Goal: Task Accomplishment & Management: Use online tool/utility

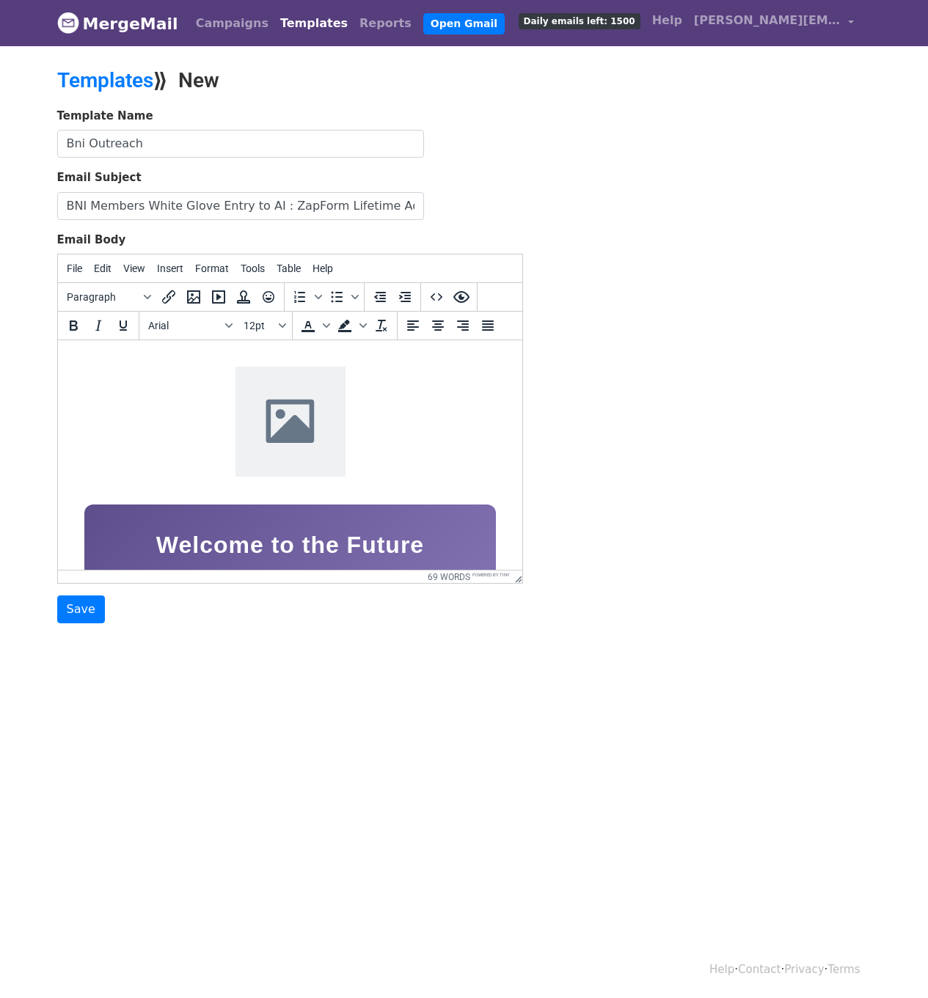
click at [299, 408] on img at bounding box center [290, 422] width 110 height 110
click at [189, 297] on icon "Insert/edit image" at bounding box center [194, 297] width 18 height 18
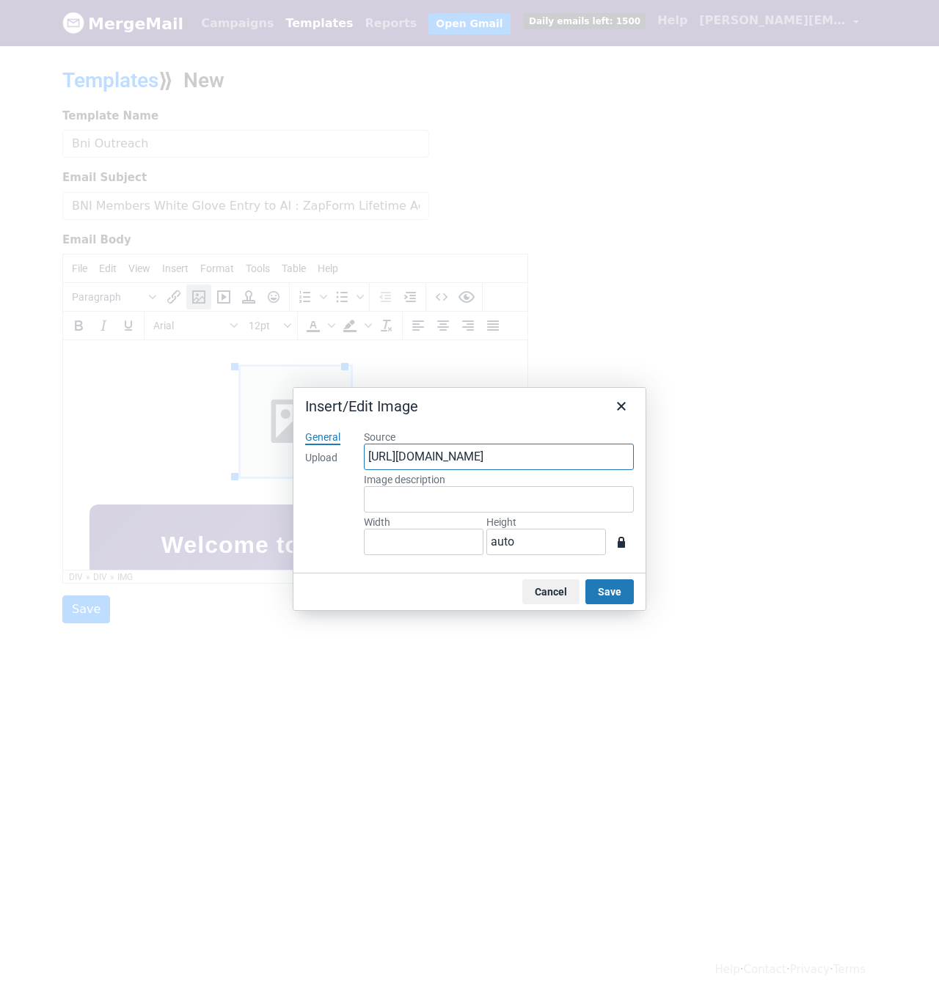
click at [421, 455] on input "[URL][DOMAIN_NAME]" at bounding box center [499, 457] width 270 height 26
click at [320, 460] on div "Upload" at bounding box center [321, 458] width 32 height 15
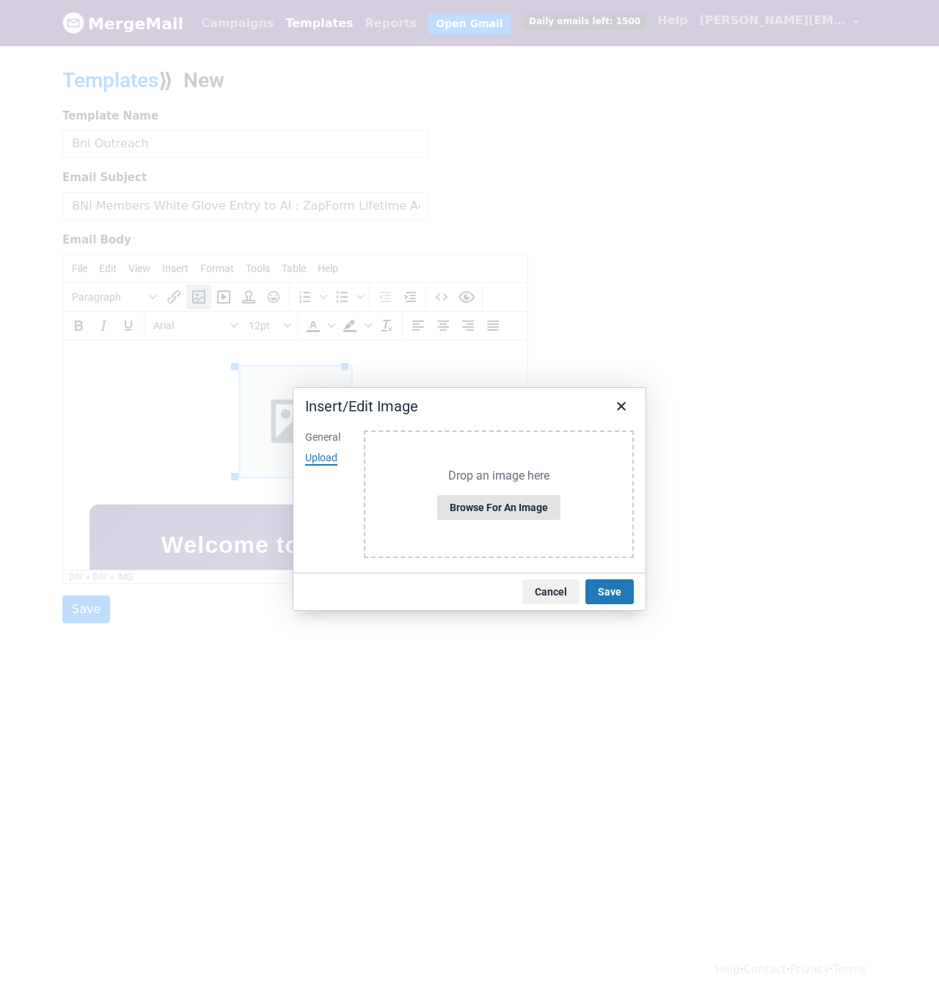
click at [557, 510] on button "Browse for an image" at bounding box center [498, 507] width 123 height 25
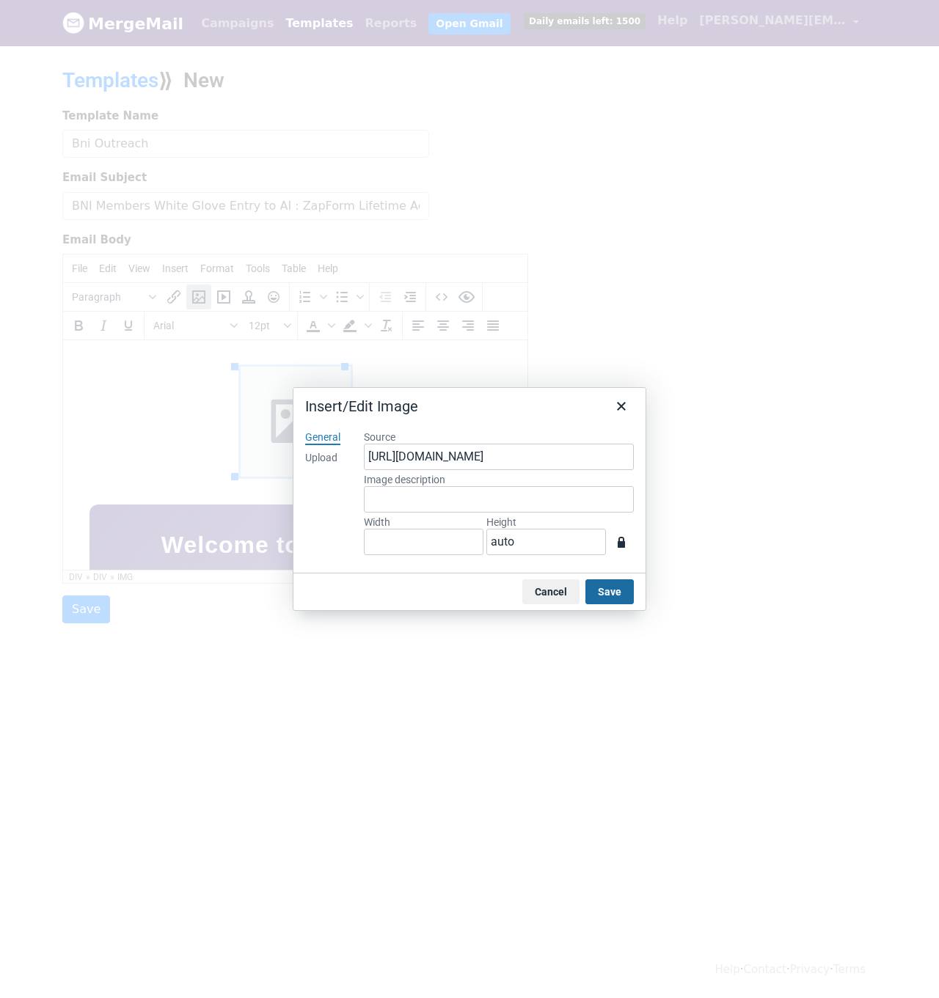
click at [616, 593] on button "Save" at bounding box center [609, 591] width 48 height 25
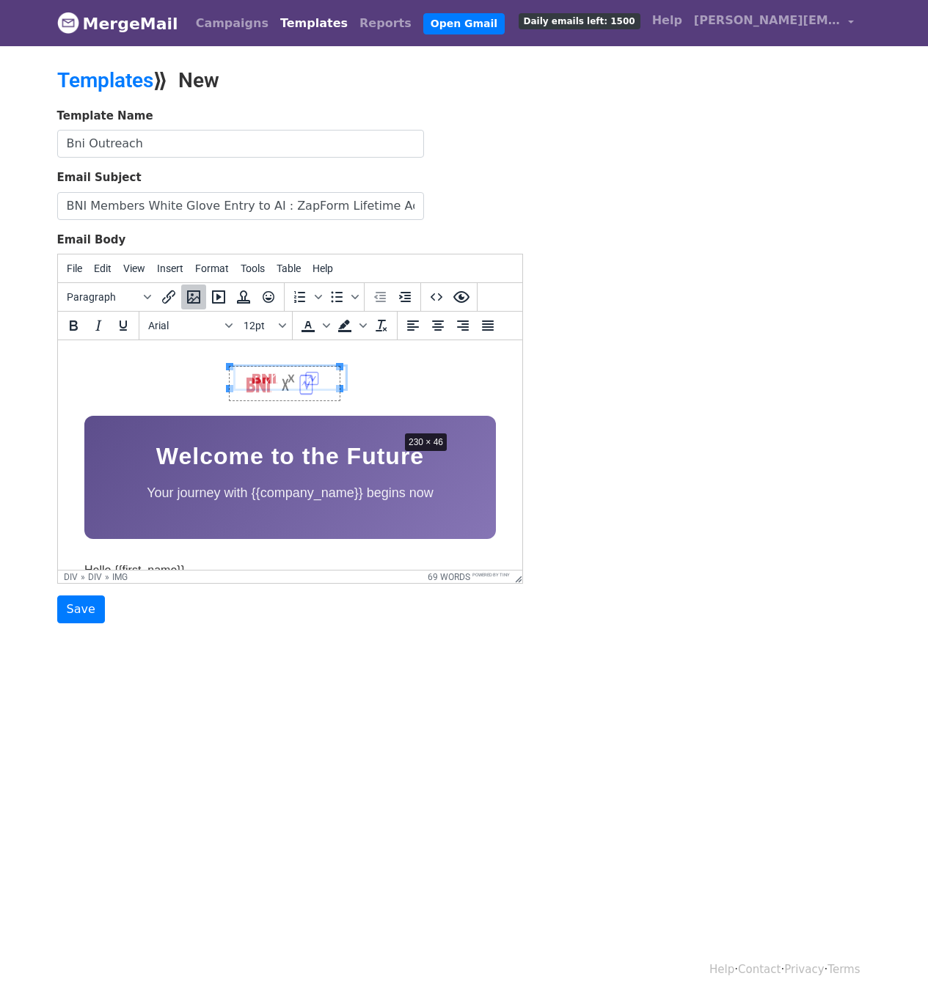
drag, startPoint x: 340, startPoint y: 387, endPoint x: 398, endPoint y: 428, distance: 71.0
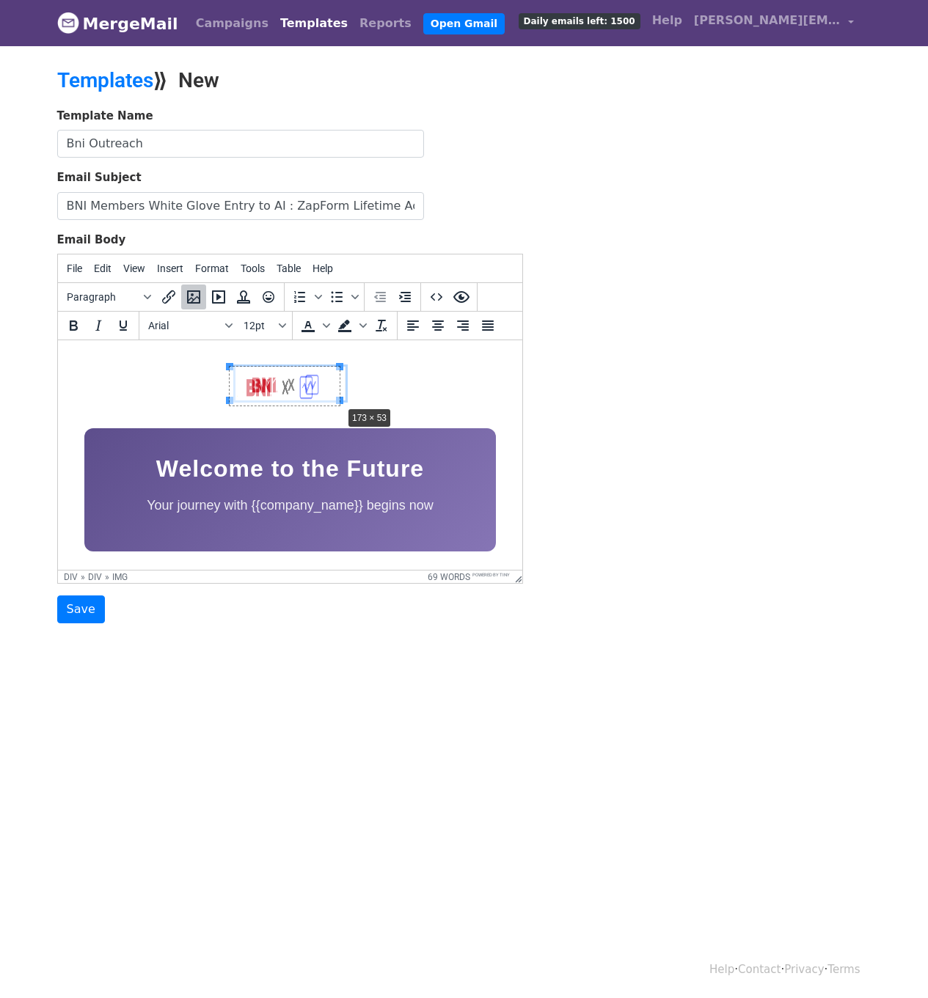
drag, startPoint x: 339, startPoint y: 400, endPoint x: 346, endPoint y: 428, distance: 28.8
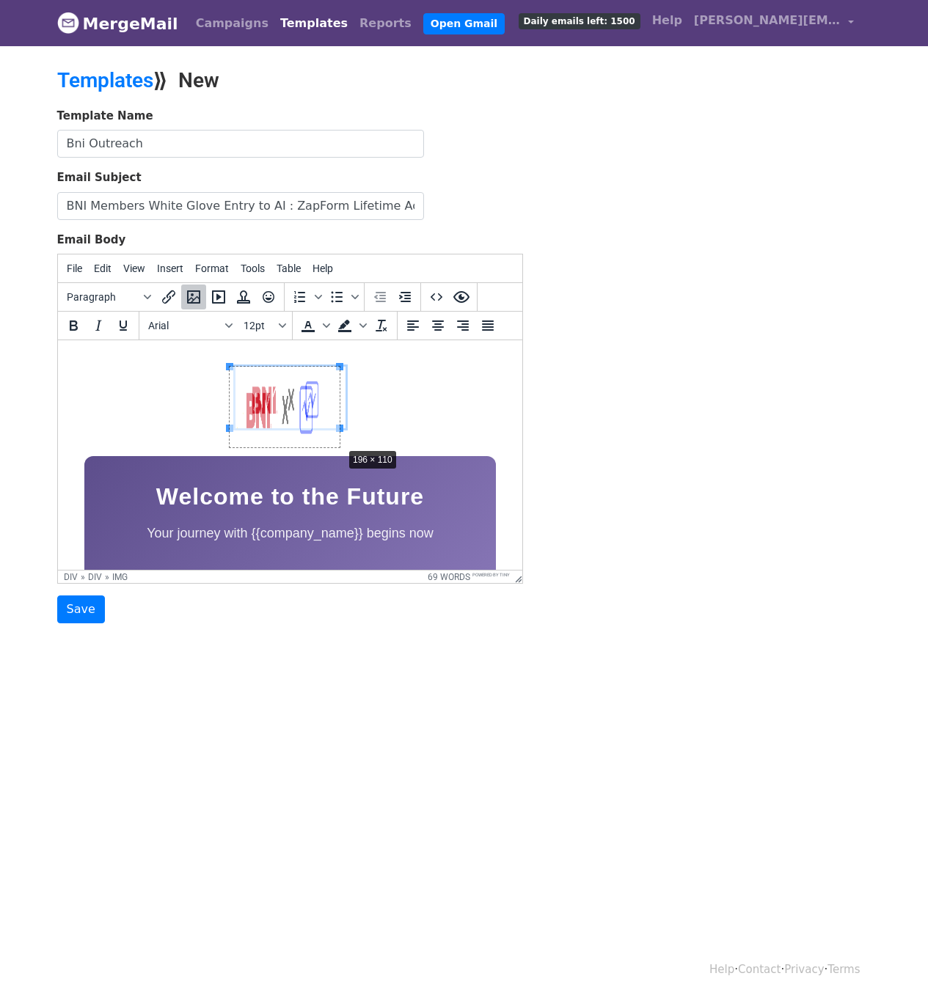
drag, startPoint x: 337, startPoint y: 429, endPoint x: 346, endPoint y: 470, distance: 42.0
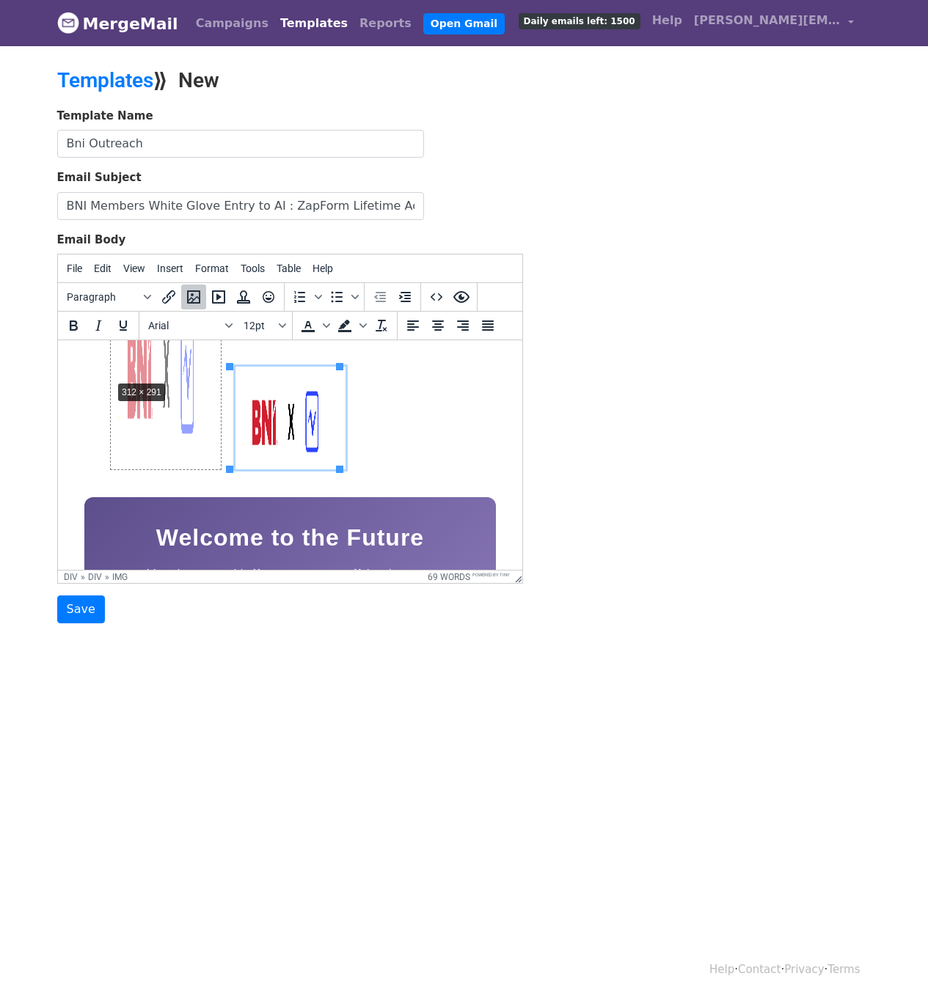
drag, startPoint x: 227, startPoint y: 363, endPoint x: 103, endPoint y: 377, distance: 124.0
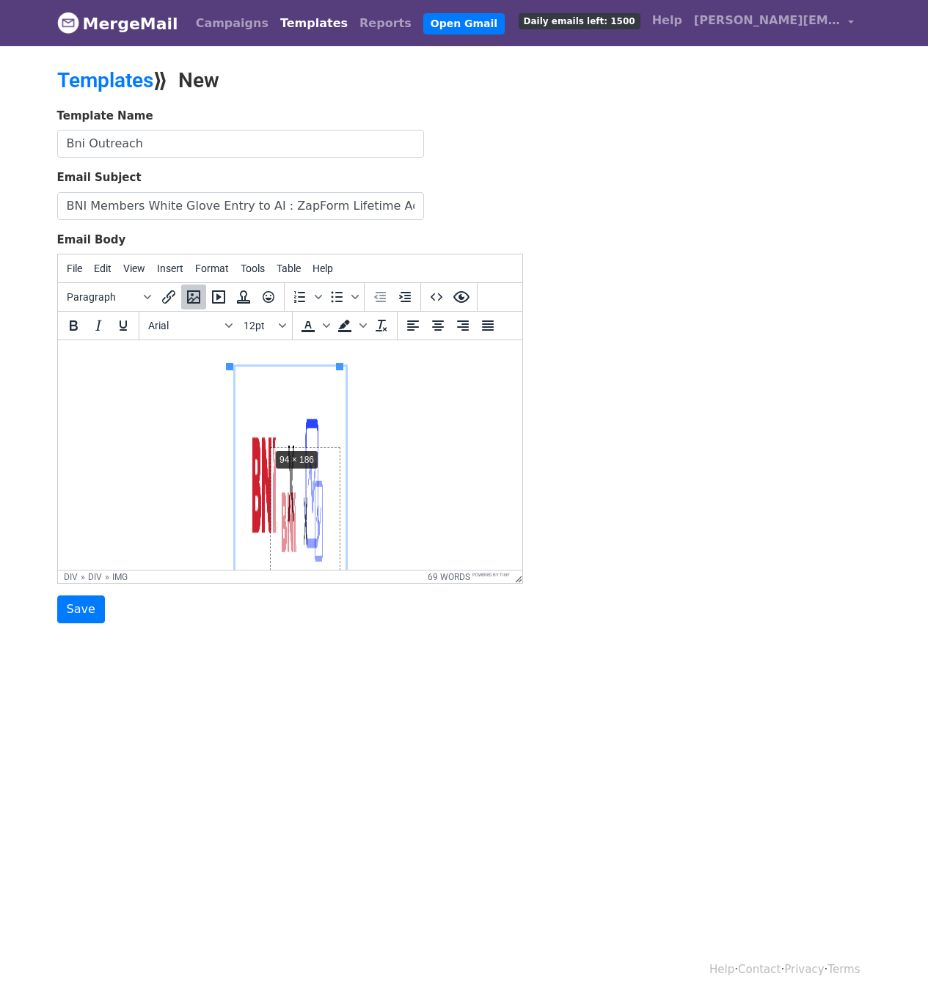
drag, startPoint x: 224, startPoint y: 367, endPoint x: 276, endPoint y: 469, distance: 113.8
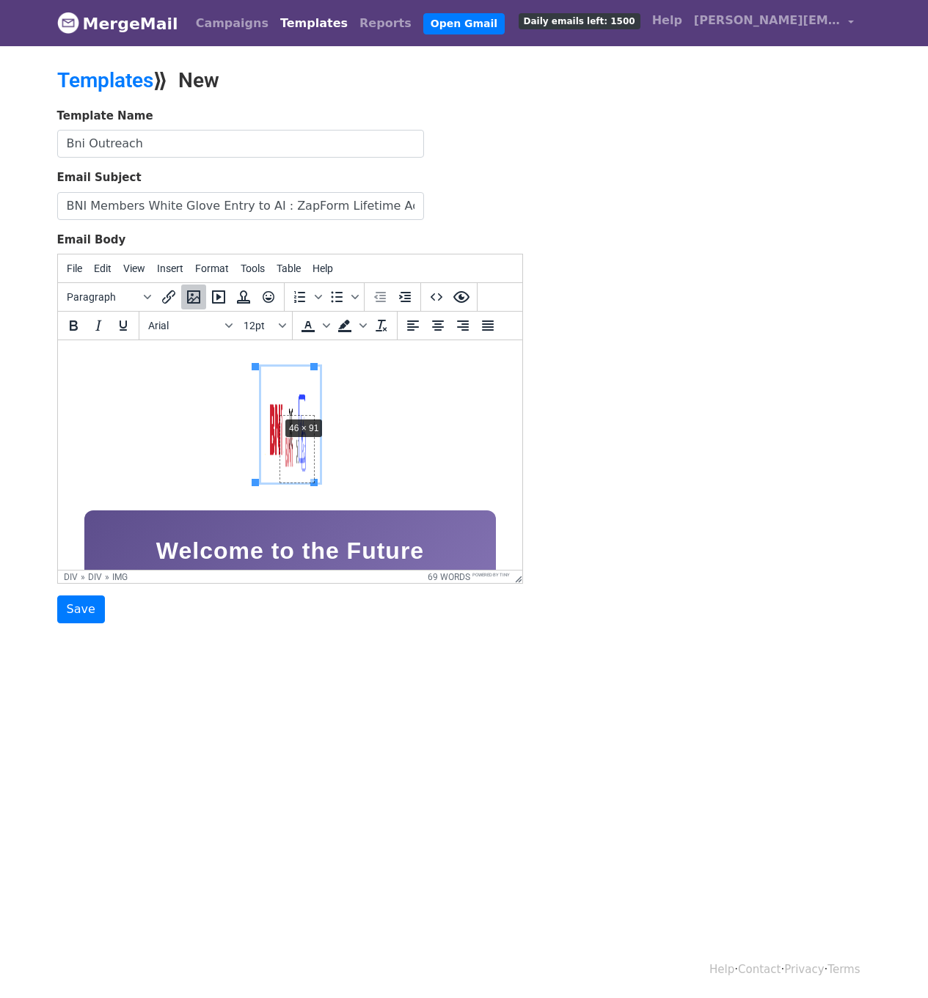
drag, startPoint x: 254, startPoint y: 363, endPoint x: 278, endPoint y: 415, distance: 57.4
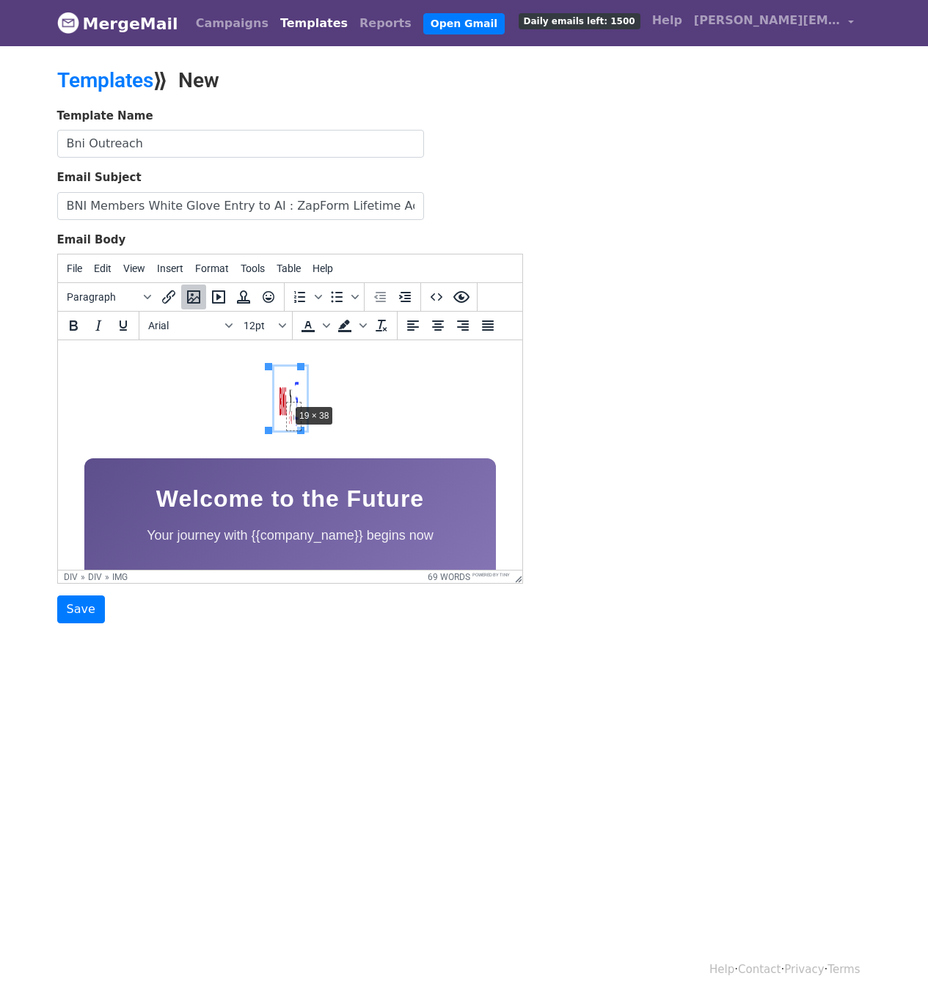
drag, startPoint x: 266, startPoint y: 364, endPoint x: 287, endPoint y: 401, distance: 42.7
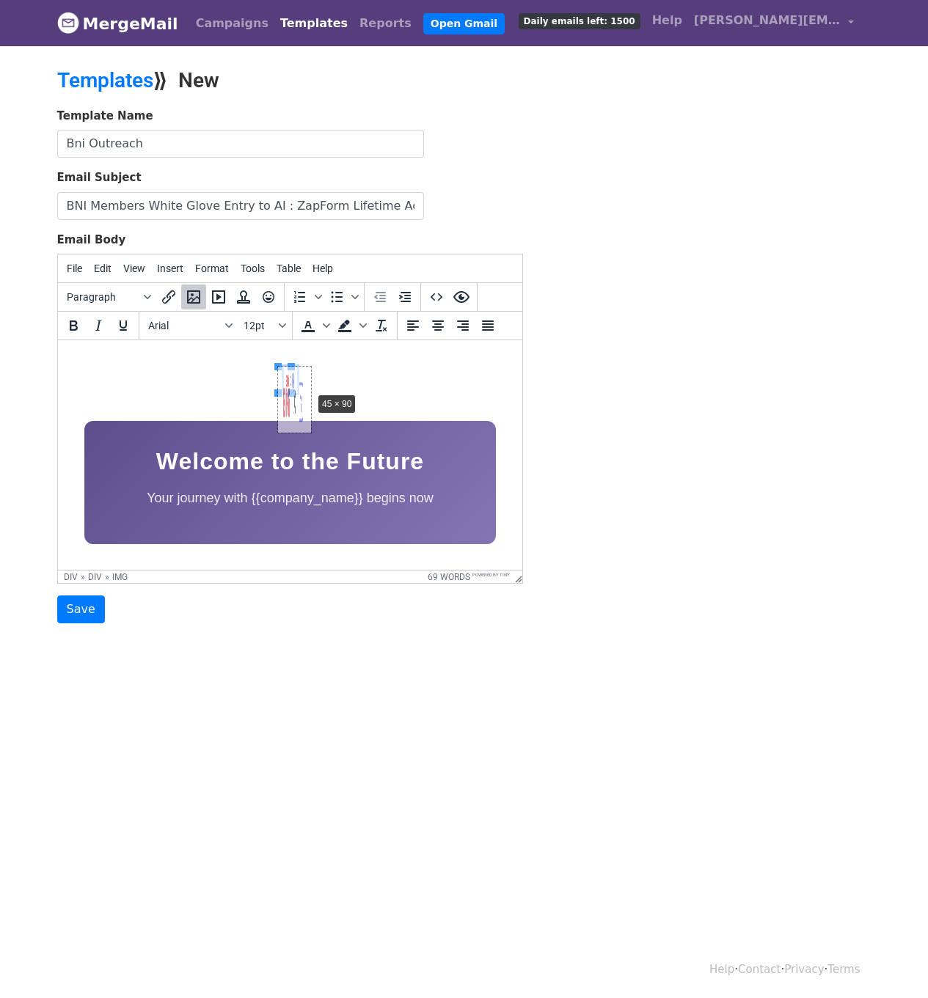
drag, startPoint x: 287, startPoint y: 392, endPoint x: 307, endPoint y: 391, distance: 19.9
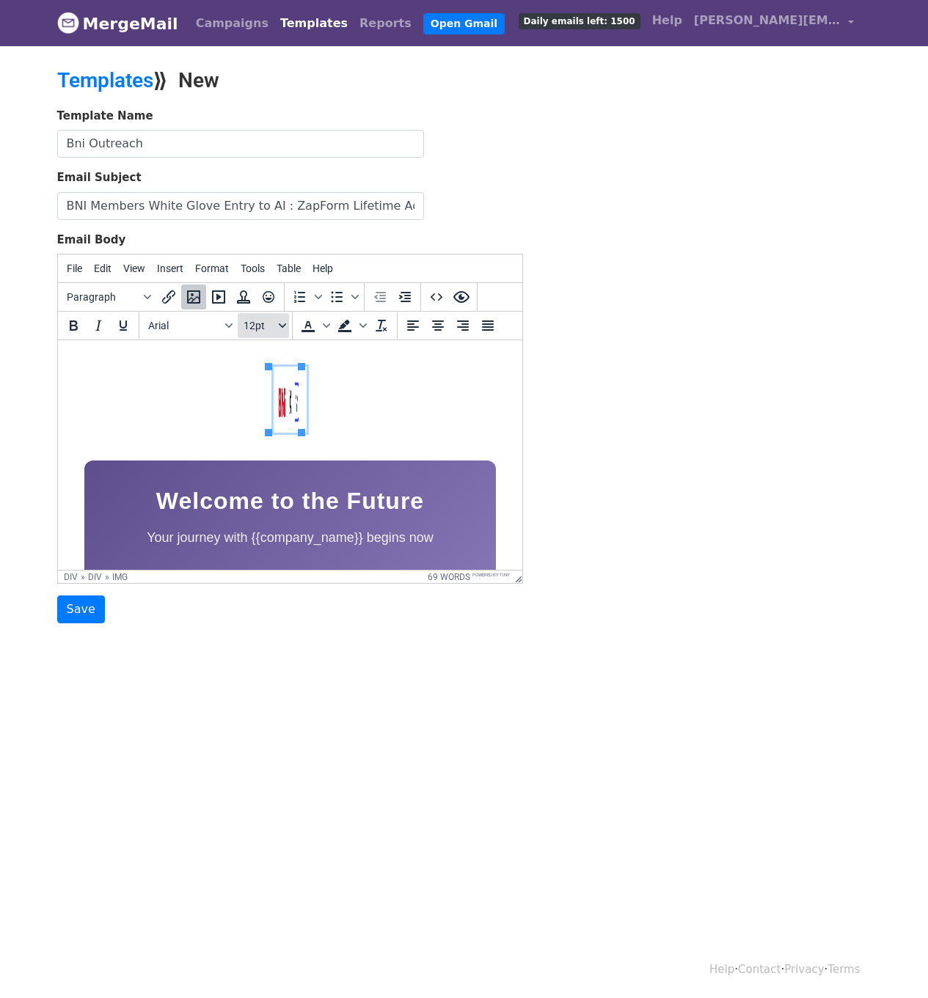
click at [256, 326] on span "12pt" at bounding box center [259, 326] width 32 height 12
click at [285, 489] on div "36pt" at bounding box center [278, 494] width 21 height 18
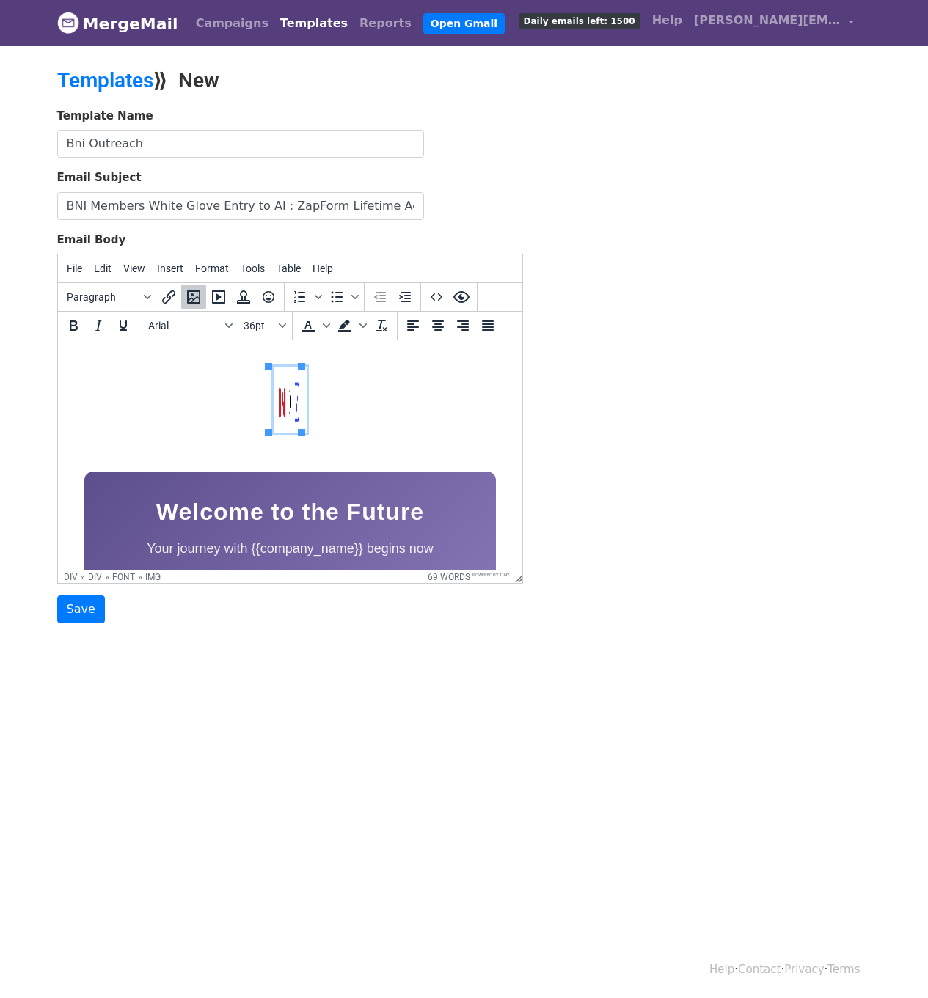
click at [287, 397] on img at bounding box center [289, 400] width 33 height 66
click at [188, 297] on icon "Insert/edit image" at bounding box center [194, 297] width 18 height 18
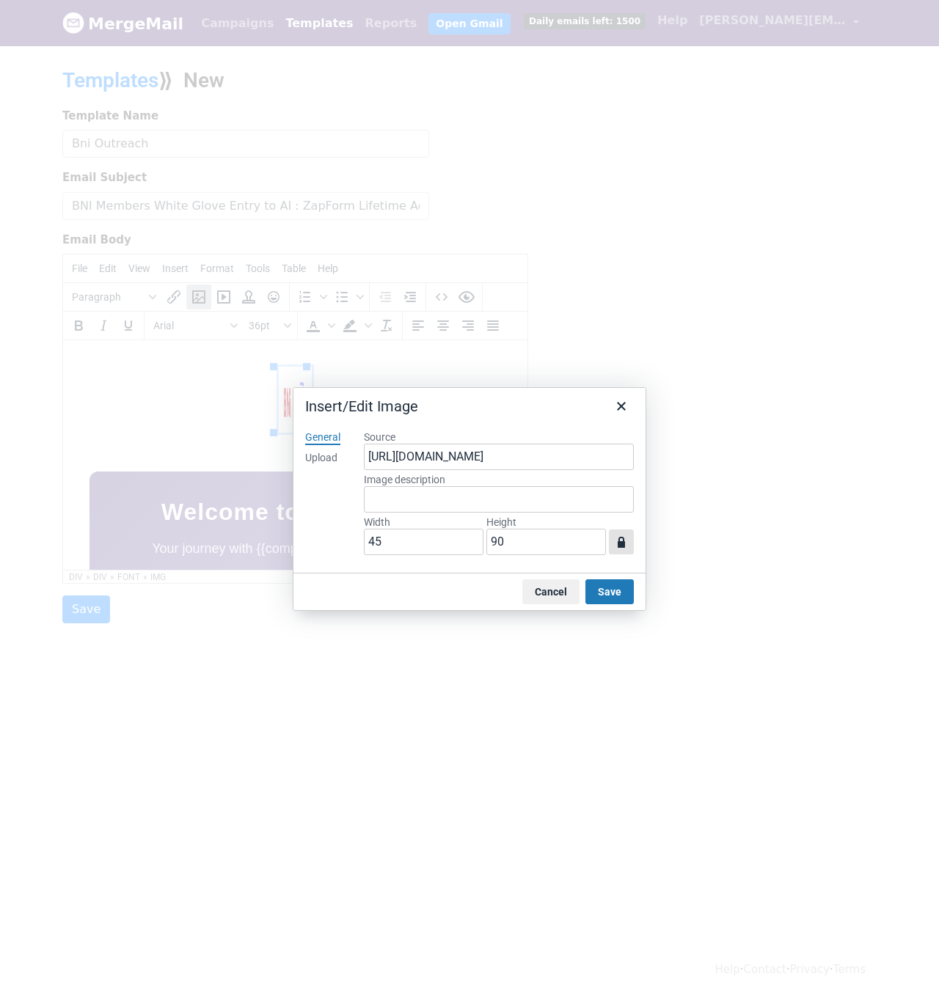
click at [627, 546] on icon "button" at bounding box center [621, 542] width 18 height 18
click at [620, 591] on button "Save" at bounding box center [609, 591] width 48 height 25
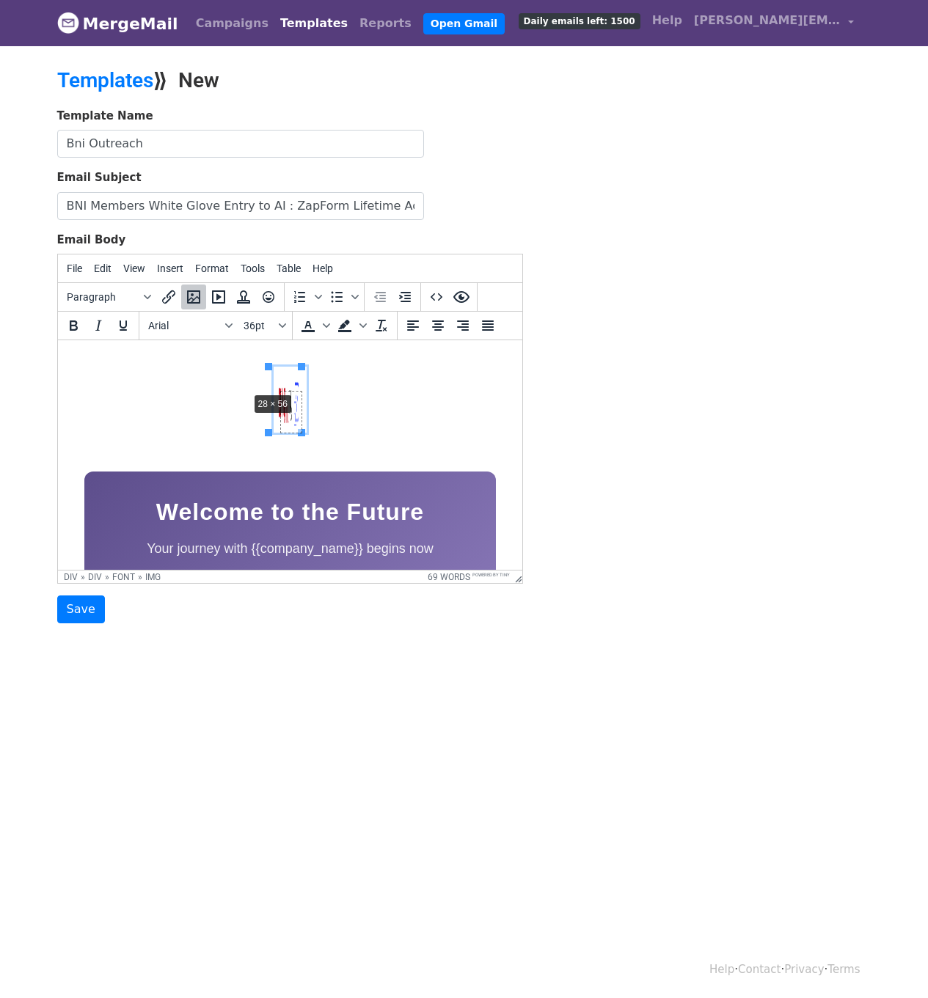
drag, startPoint x: 265, startPoint y: 367, endPoint x: 249, endPoint y: 394, distance: 31.6
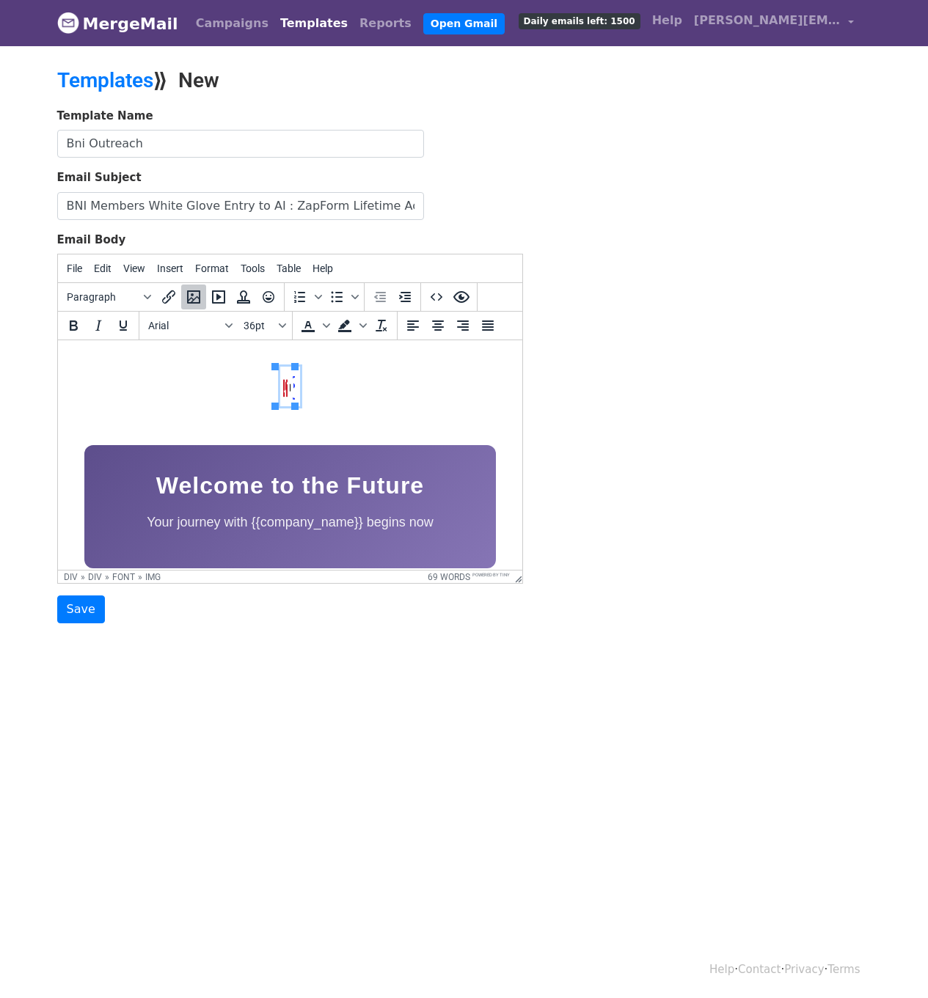
click at [287, 390] on img at bounding box center [289, 387] width 20 height 40
click at [194, 300] on icon "Insert/edit image" at bounding box center [194, 297] width 18 height 18
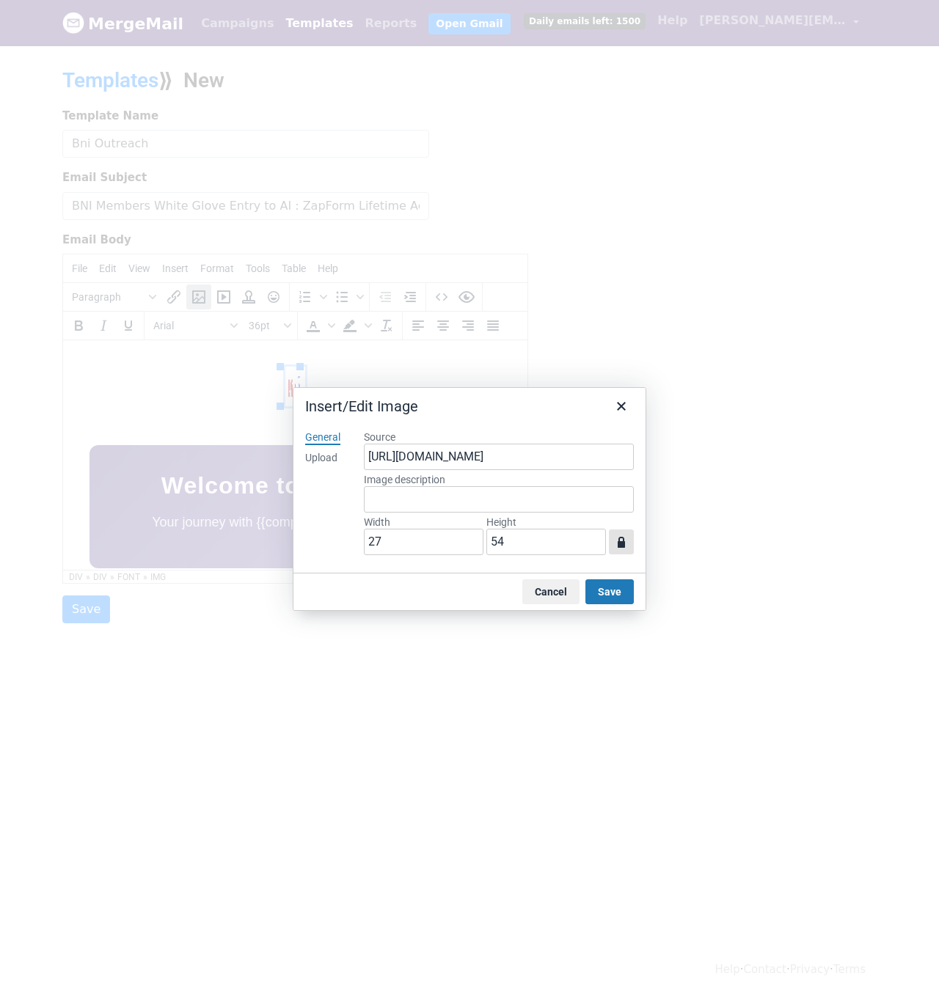
click at [625, 536] on icon "button" at bounding box center [621, 542] width 18 height 18
click at [455, 534] on input "27" at bounding box center [424, 542] width 120 height 26
click at [628, 411] on icon "Close" at bounding box center [621, 406] width 18 height 18
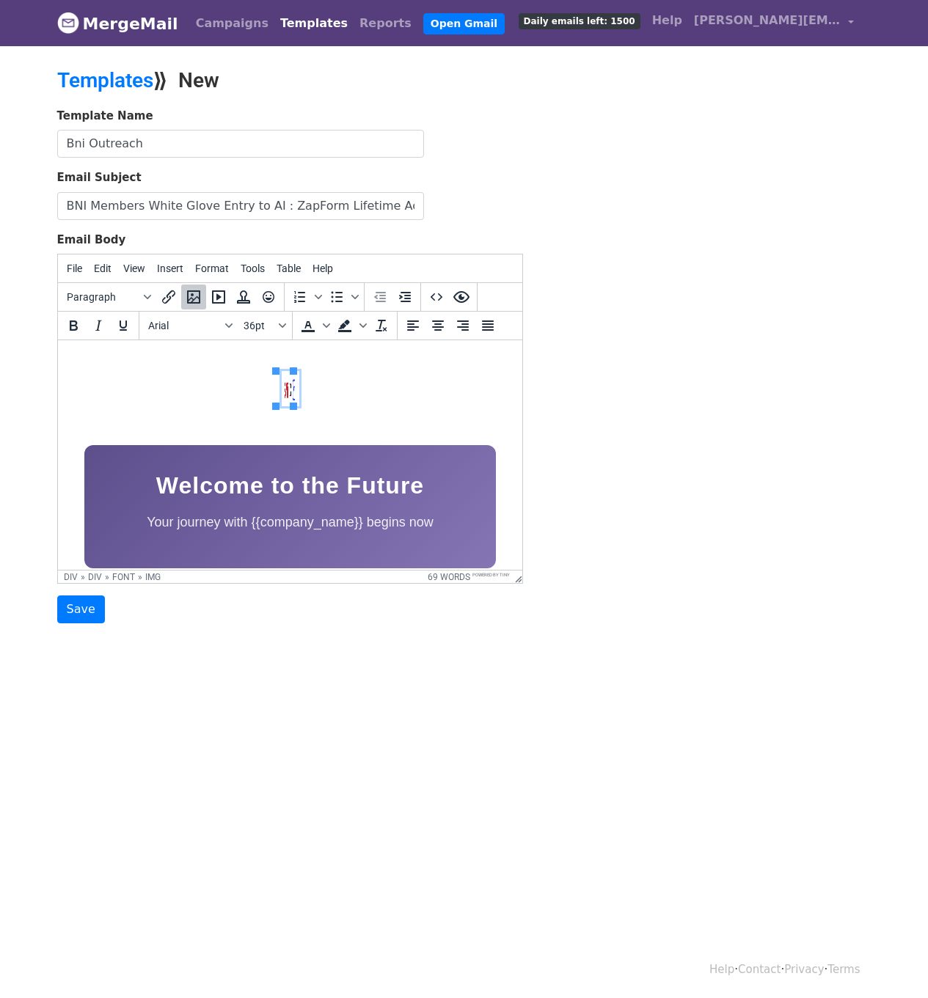
click at [281, 390] on img at bounding box center [290, 388] width 18 height 35
click at [199, 298] on icon "Insert/edit image" at bounding box center [193, 296] width 13 height 13
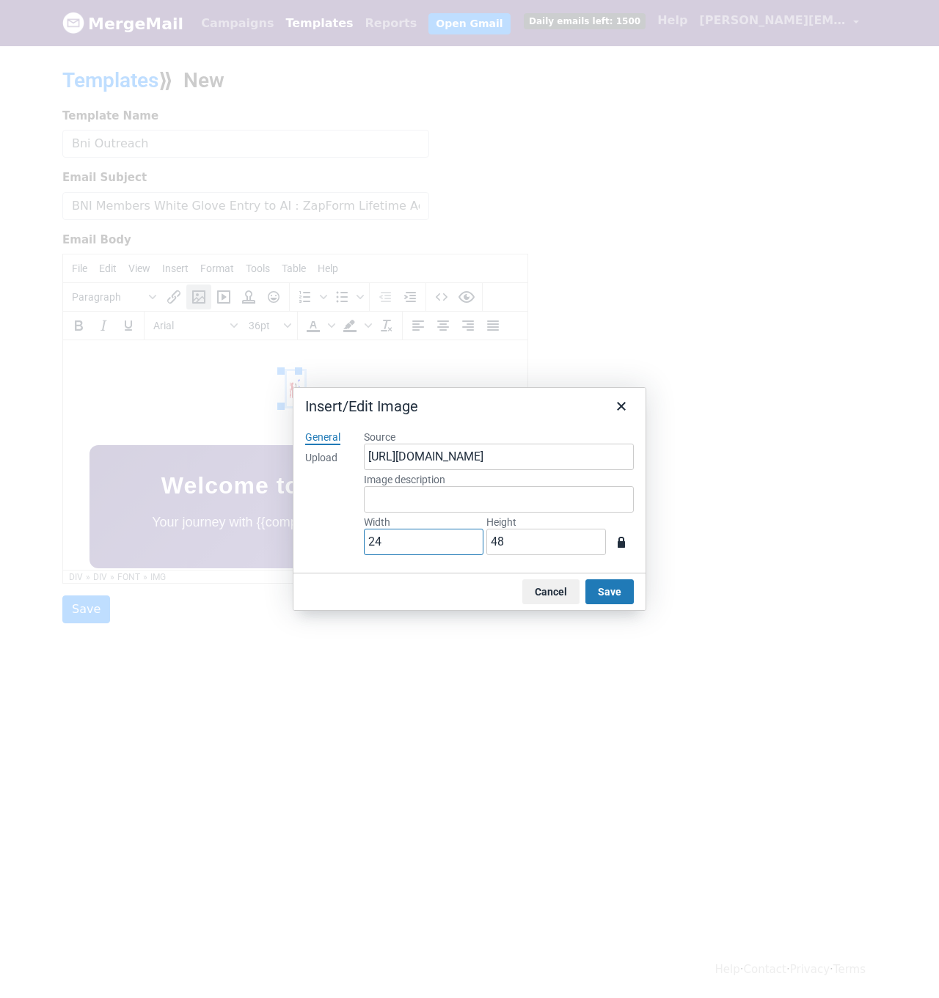
click at [421, 544] on input "24" at bounding box center [424, 542] width 120 height 26
click at [617, 540] on icon "button" at bounding box center [621, 542] width 18 height 18
click at [458, 543] on input "24" at bounding box center [424, 542] width 120 height 26
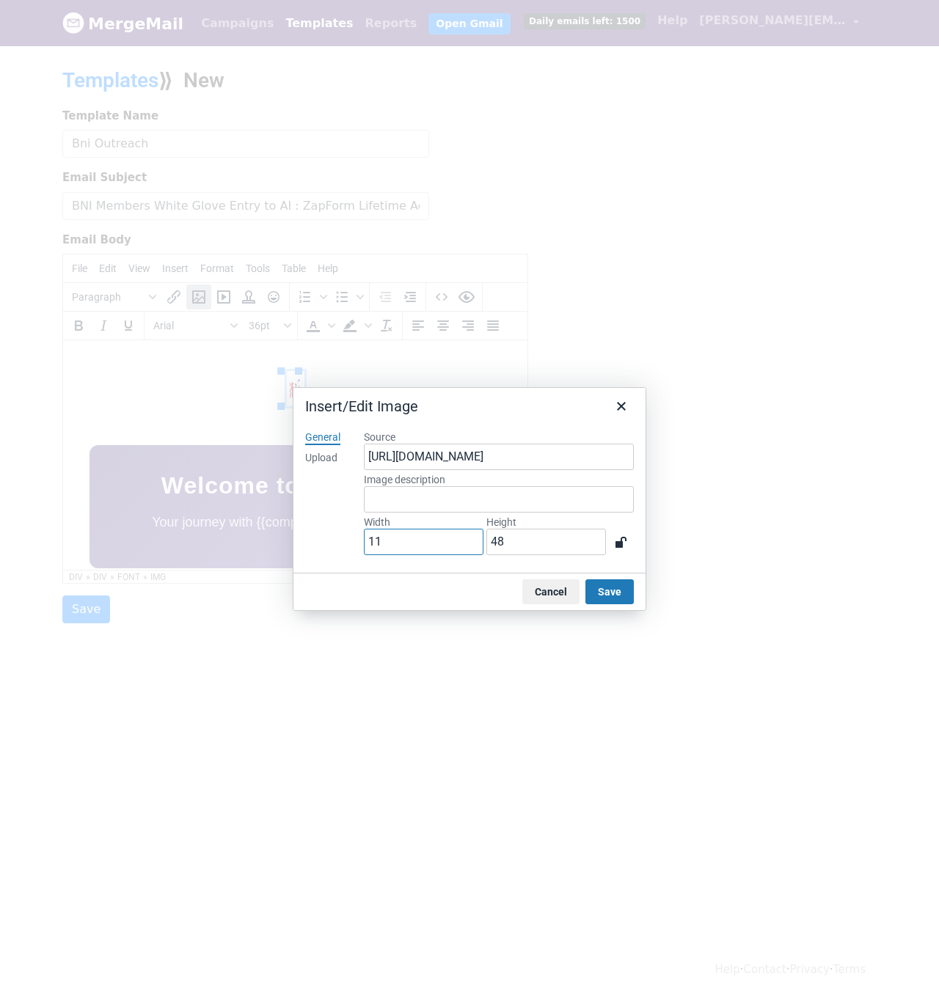
type input "1"
type input "500"
click at [533, 538] on input "48" at bounding box center [546, 542] width 120 height 26
type input "300"
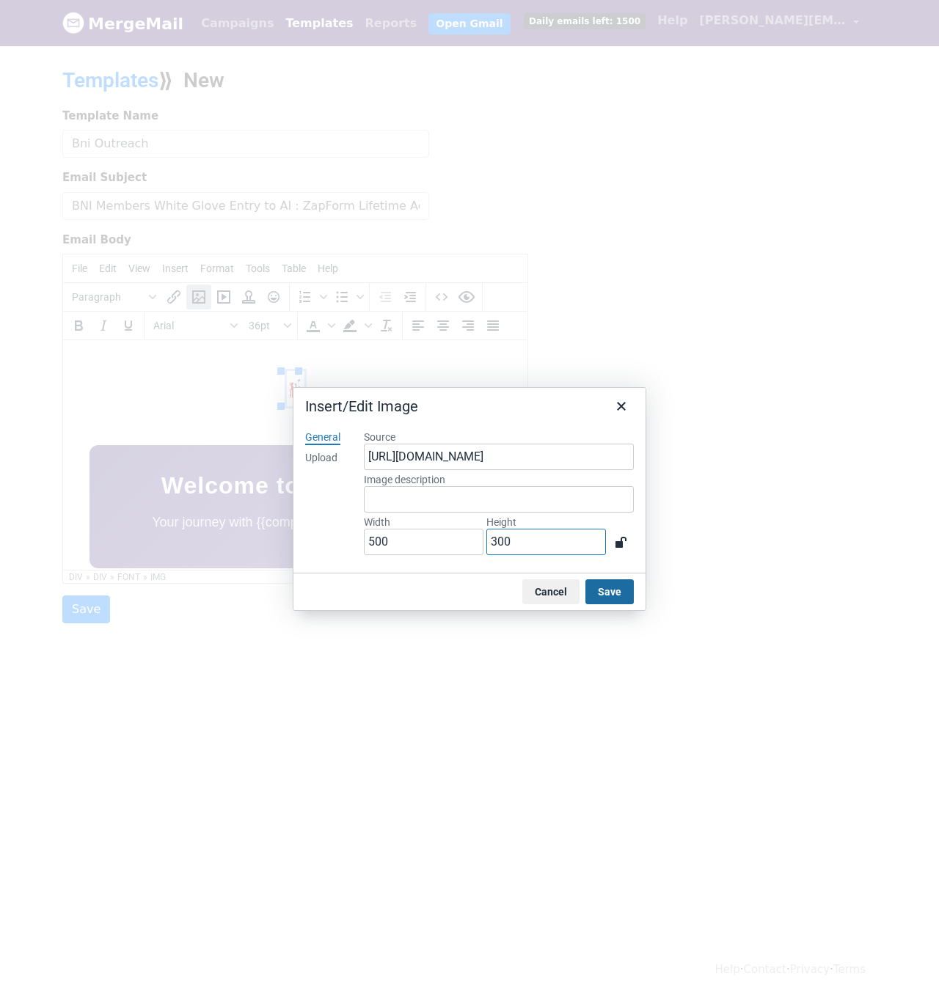
click at [612, 599] on button "Save" at bounding box center [609, 591] width 48 height 25
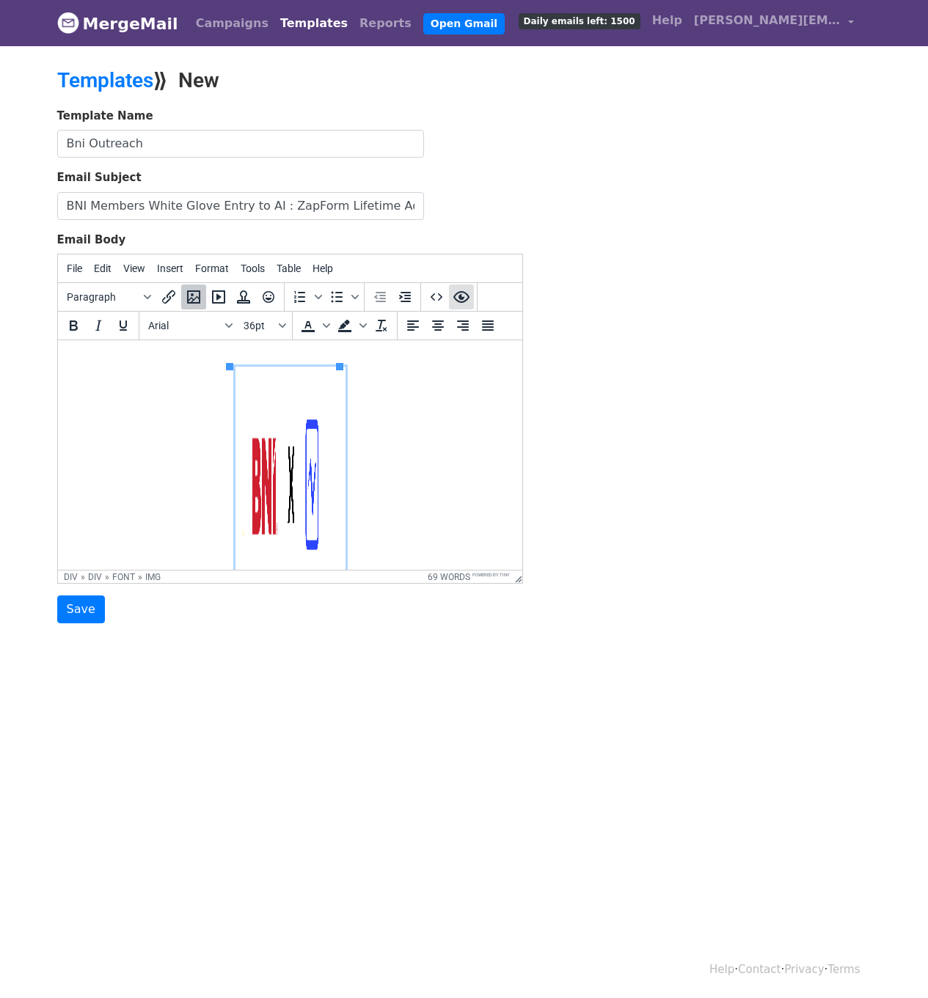
click at [455, 301] on icon "Preview" at bounding box center [461, 297] width 18 height 18
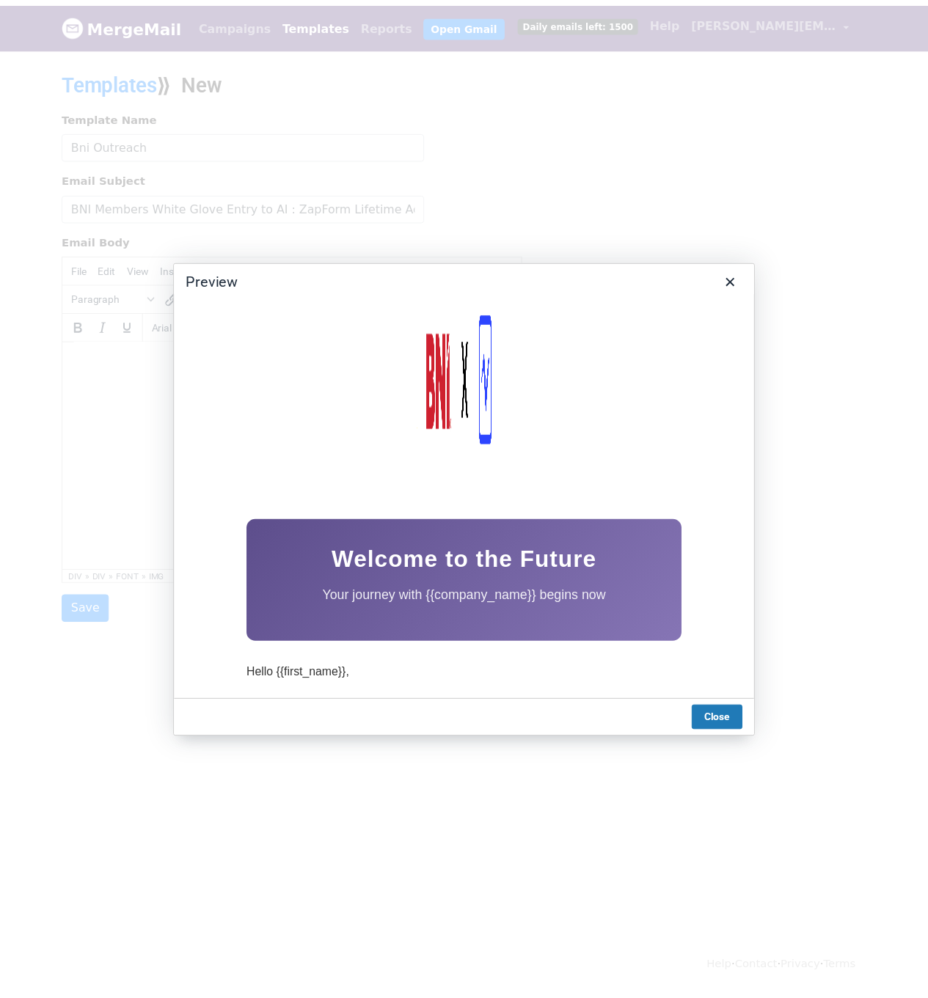
scroll to position [73, 0]
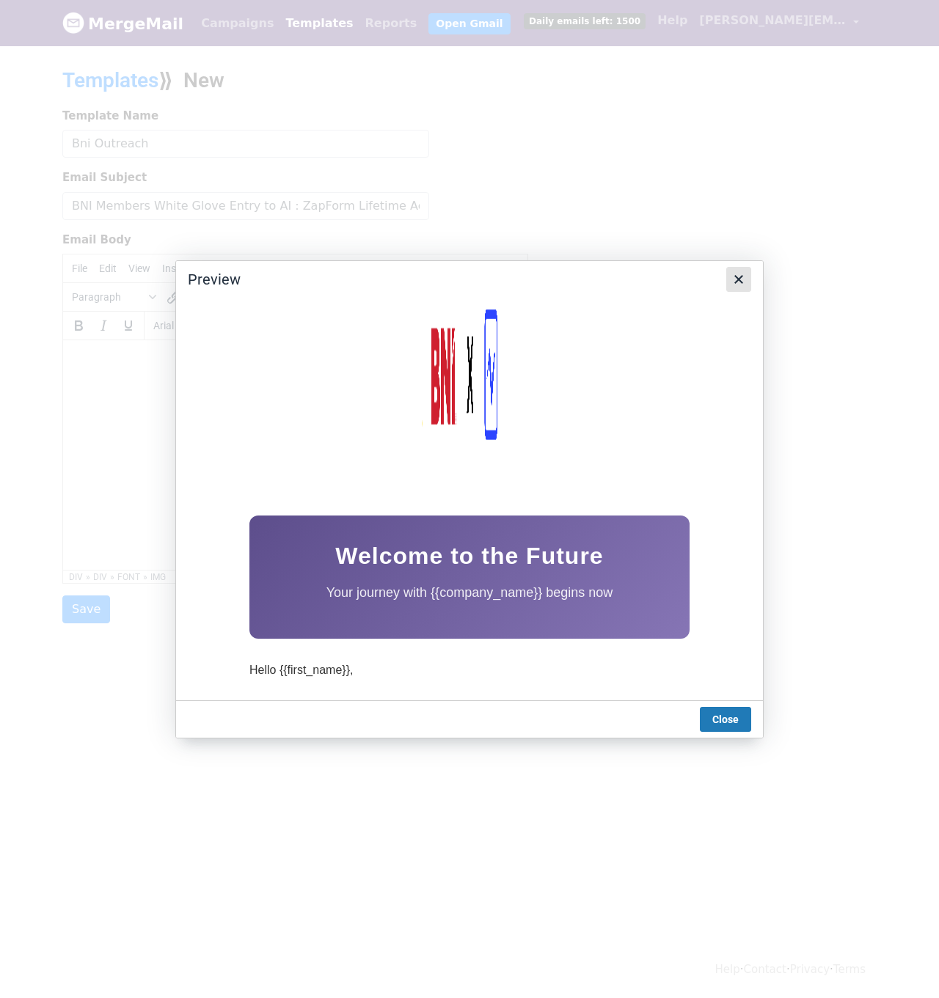
click at [748, 281] on button "Close" at bounding box center [738, 279] width 25 height 25
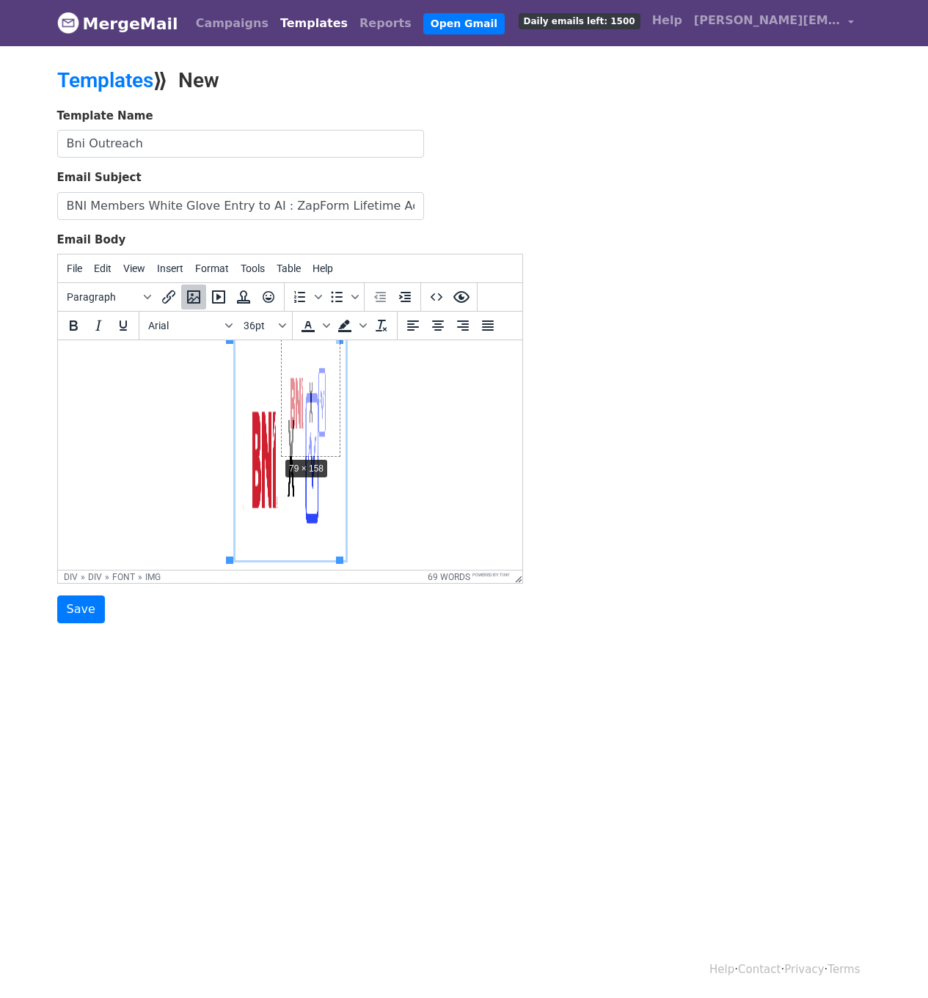
drag, startPoint x: 227, startPoint y: 560, endPoint x: 276, endPoint y: 455, distance: 114.8
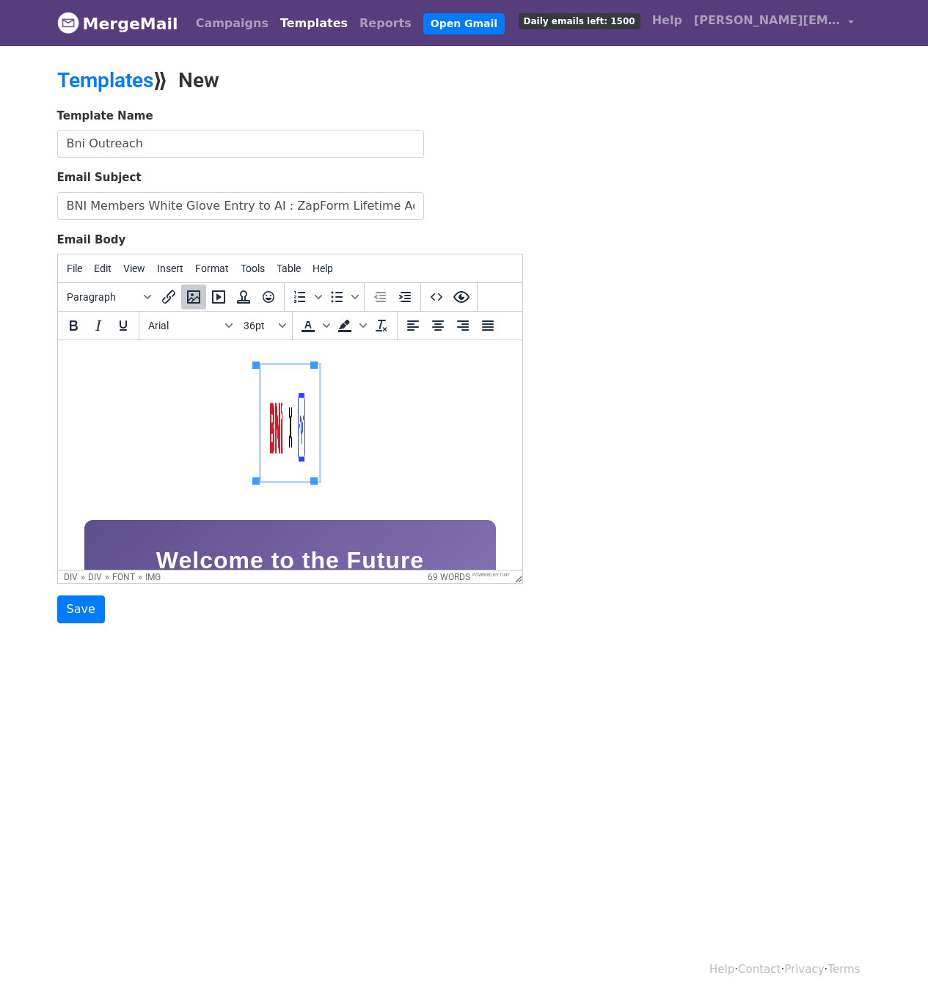
scroll to position [0, 0]
click at [304, 438] on img at bounding box center [289, 425] width 58 height 116
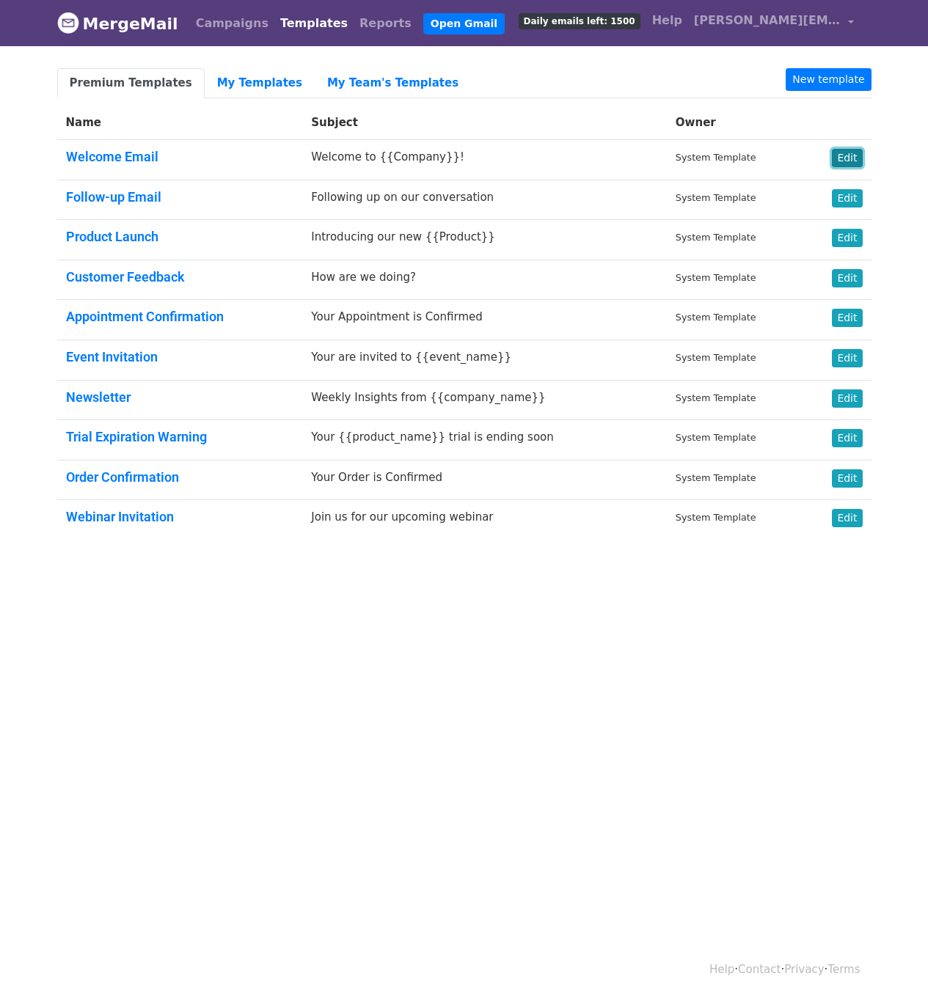
click at [855, 154] on link "Edit" at bounding box center [847, 158] width 30 height 18
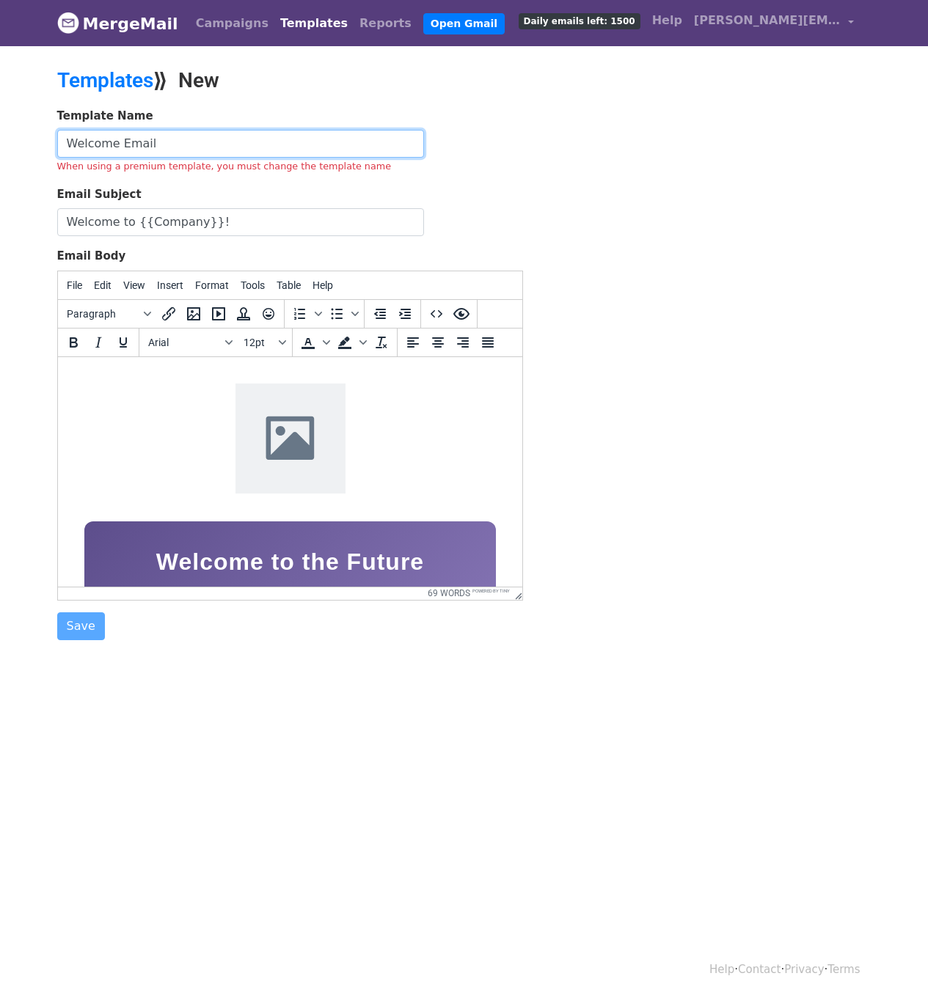
click at [176, 139] on input "Welcome Email" at bounding box center [240, 144] width 367 height 28
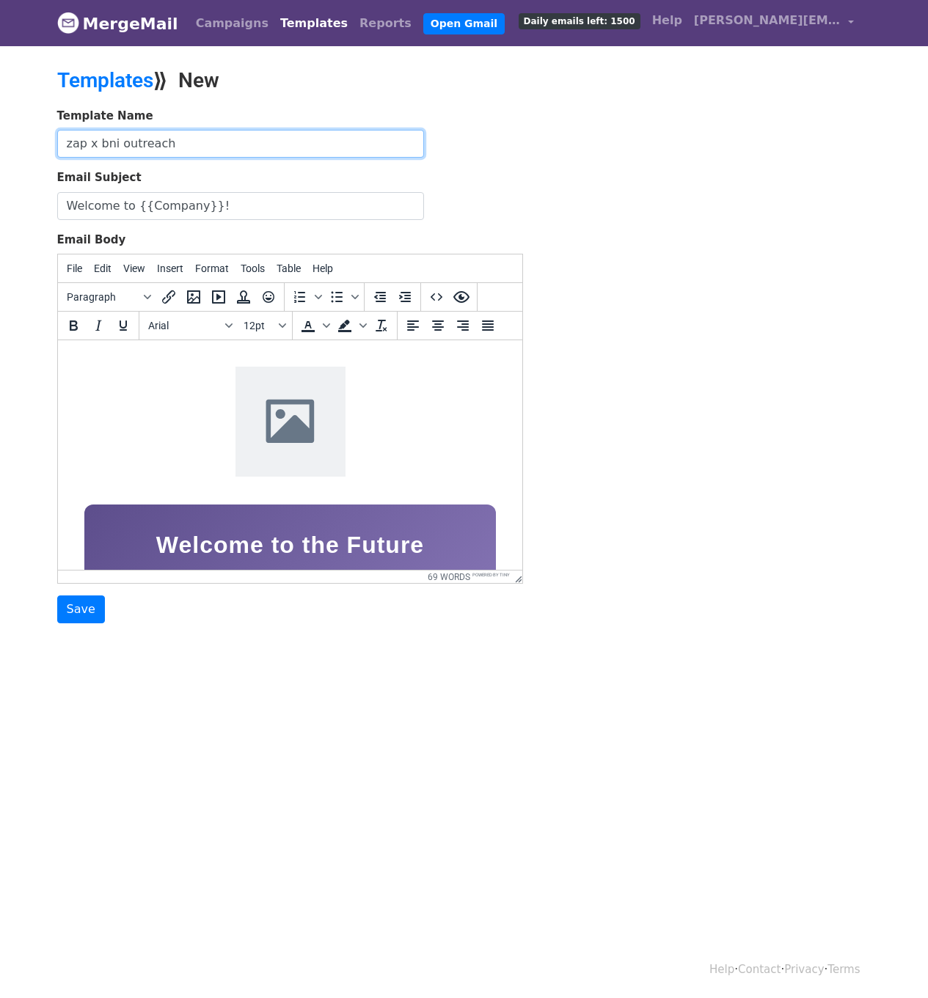
type input "zap x bni outreach"
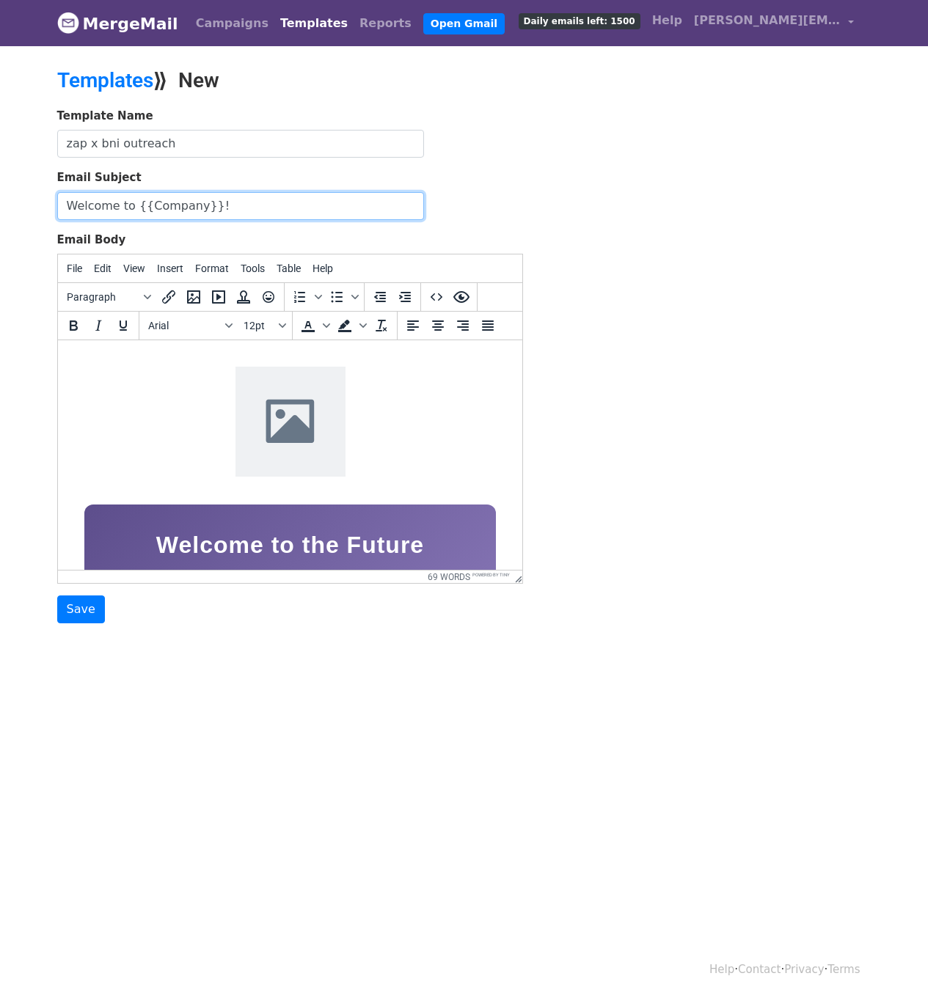
click at [226, 192] on input "Welcome to {{Company}}!" at bounding box center [240, 206] width 367 height 28
paste input "BNI Members White Glove Entry to AI : ZapForm Lifetime Access"
type input "BNI Members White Glove Entry to AI : ZapForm Lifetime Access"
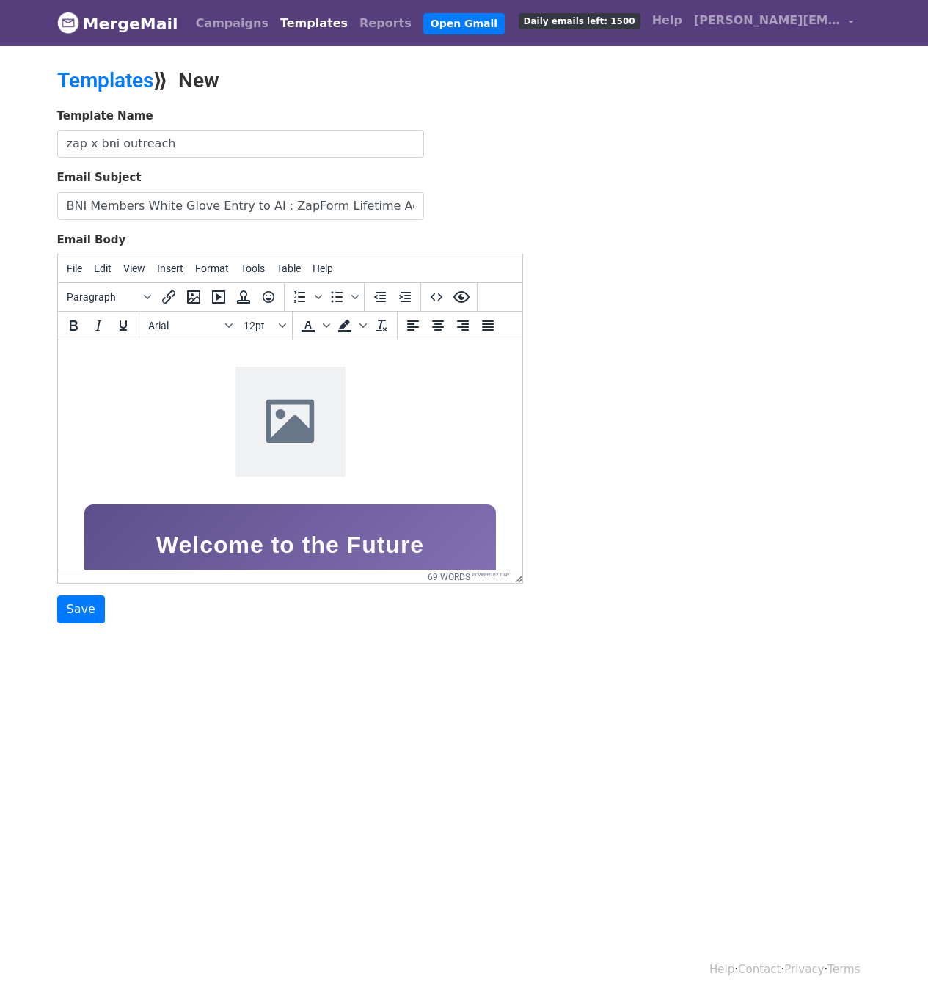
click at [397, 417] on div at bounding box center [289, 425] width 411 height 116
click at [318, 411] on img at bounding box center [290, 422] width 110 height 110
click at [312, 405] on img at bounding box center [290, 422] width 110 height 110
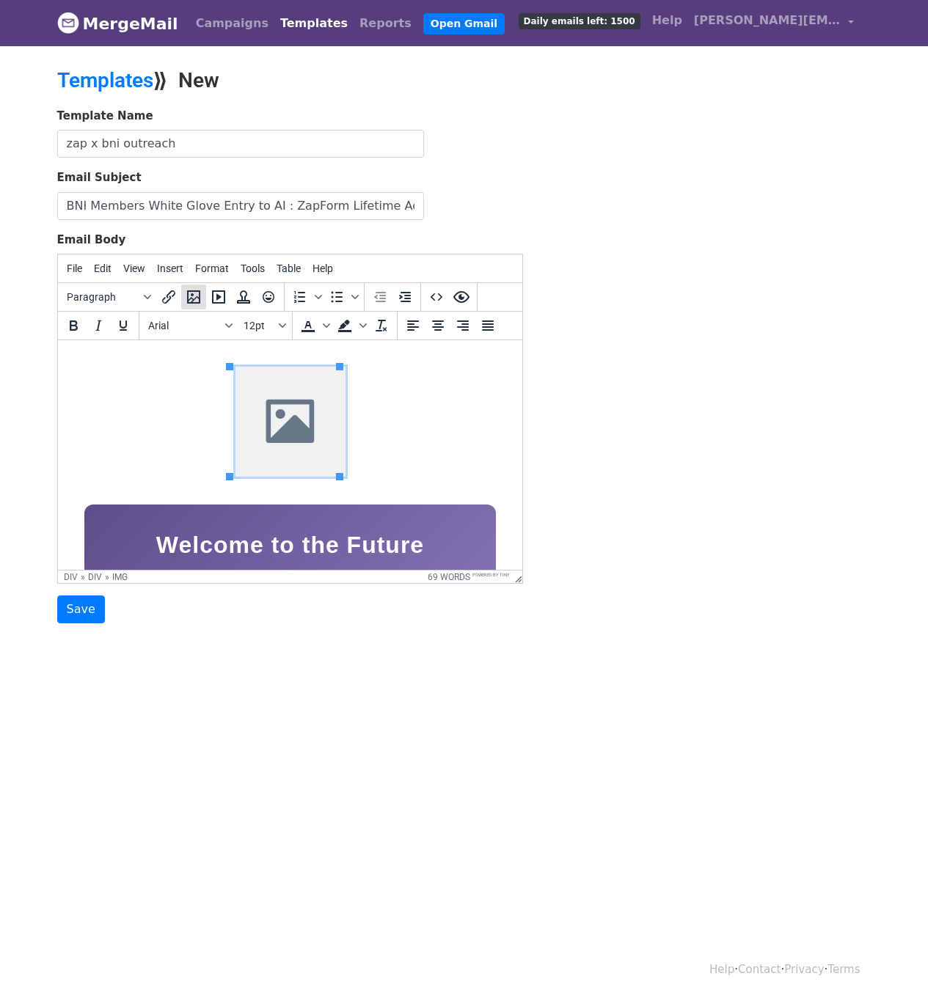
click at [185, 295] on icon "Insert/edit image" at bounding box center [194, 297] width 18 height 18
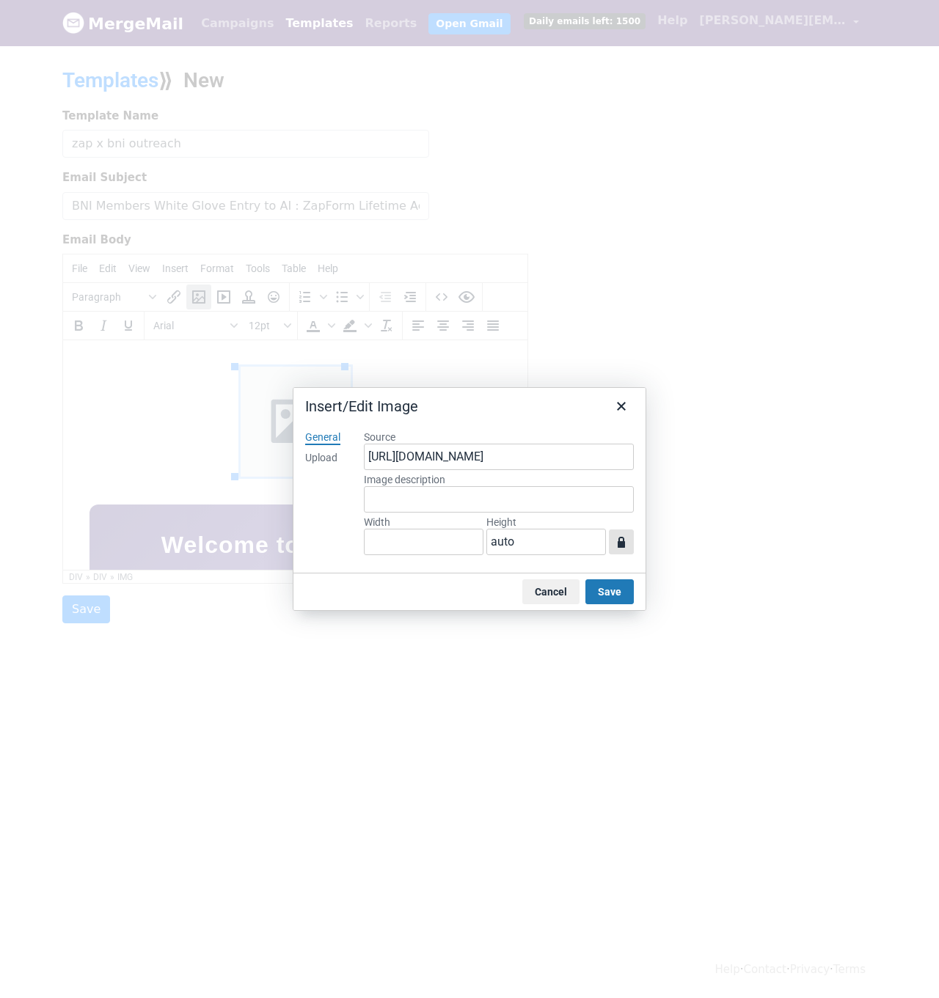
click at [621, 535] on icon "button" at bounding box center [621, 542] width 18 height 18
click at [445, 546] on input "Width" at bounding box center [424, 542] width 120 height 26
click at [378, 543] on input "auo" at bounding box center [424, 542] width 120 height 26
type input "auto"
click at [458, 518] on label "Width" at bounding box center [424, 522] width 120 height 13
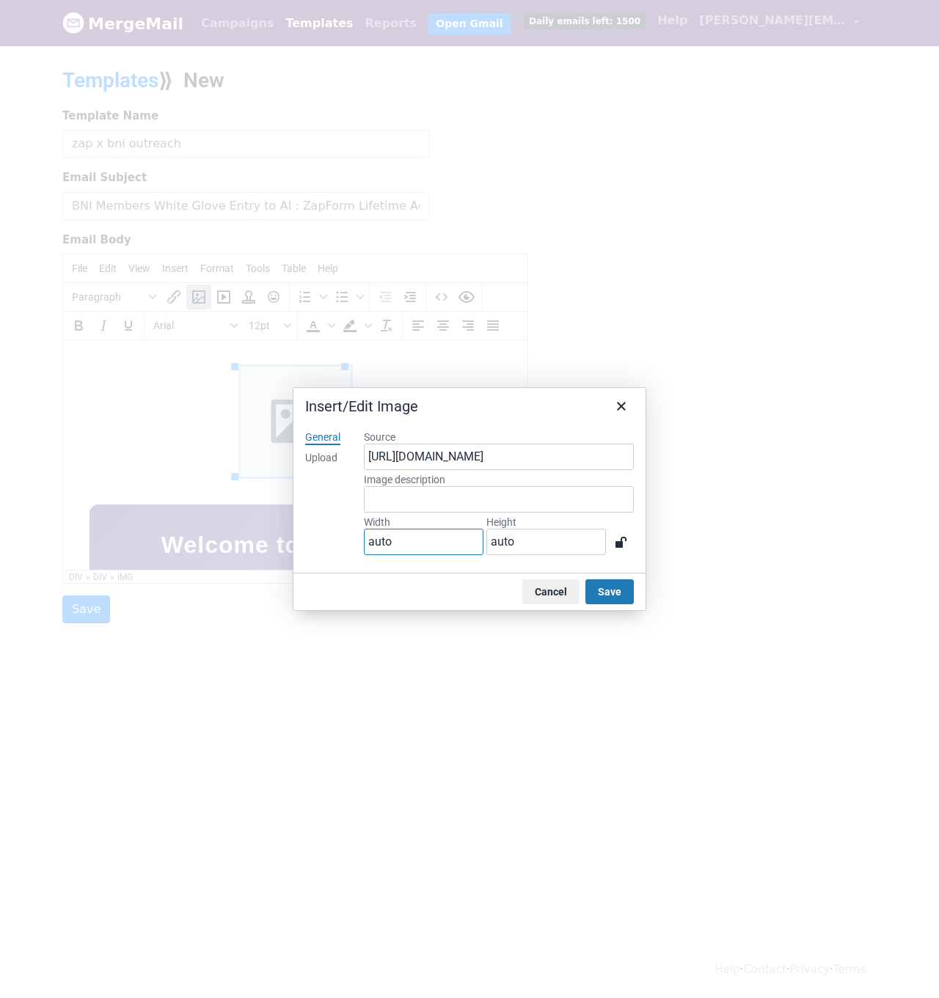
click at [458, 529] on input "auto" at bounding box center [424, 542] width 120 height 26
click at [466, 450] on input "[URL][DOMAIN_NAME]" at bounding box center [499, 457] width 270 height 26
click at [466, 449] on input "[URL][DOMAIN_NAME]" at bounding box center [499, 457] width 270 height 26
click at [336, 455] on div "Upload" at bounding box center [321, 458] width 32 height 15
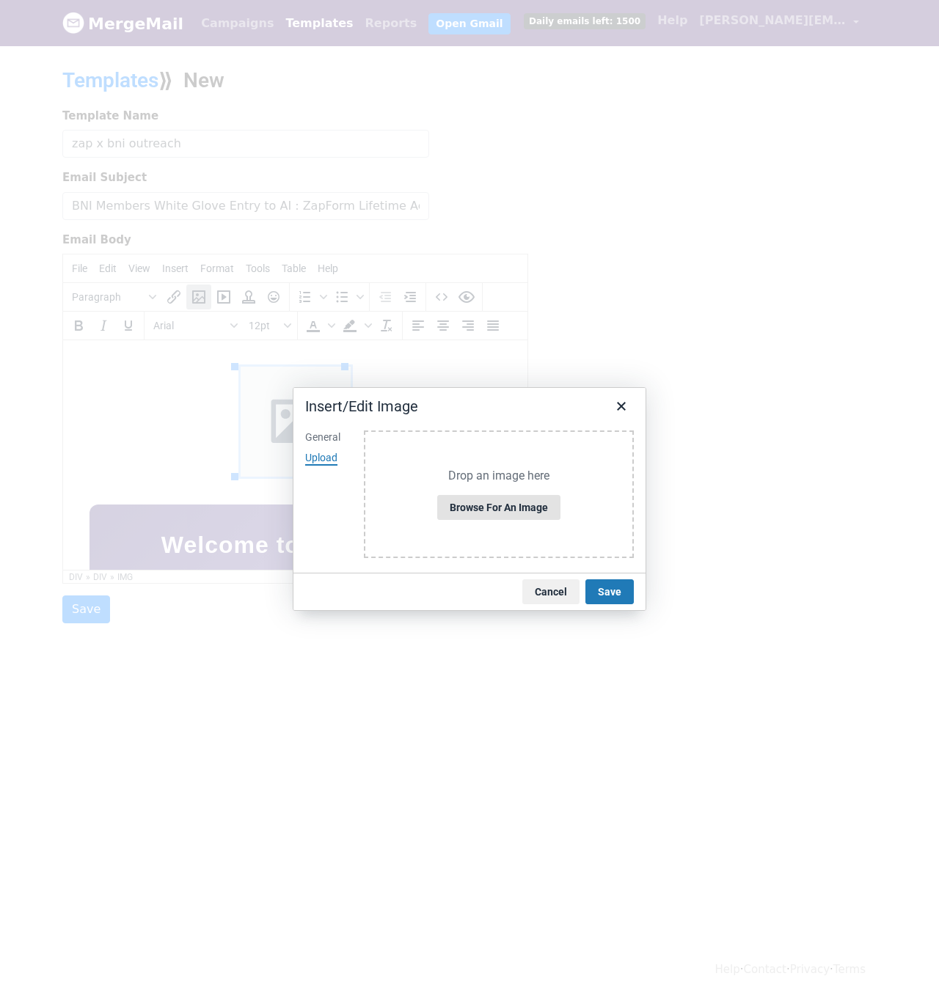
click at [504, 514] on button "Browse for an image" at bounding box center [498, 507] width 123 height 25
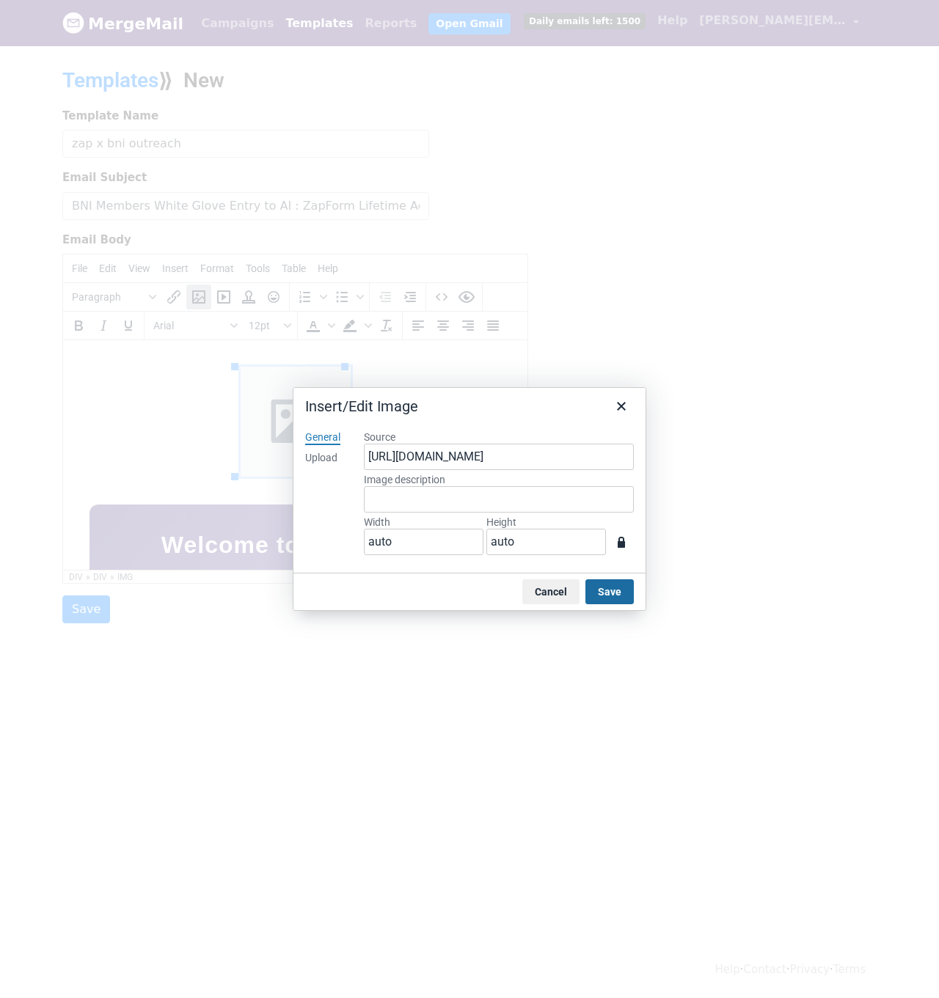
click at [615, 598] on button "Save" at bounding box center [609, 591] width 48 height 25
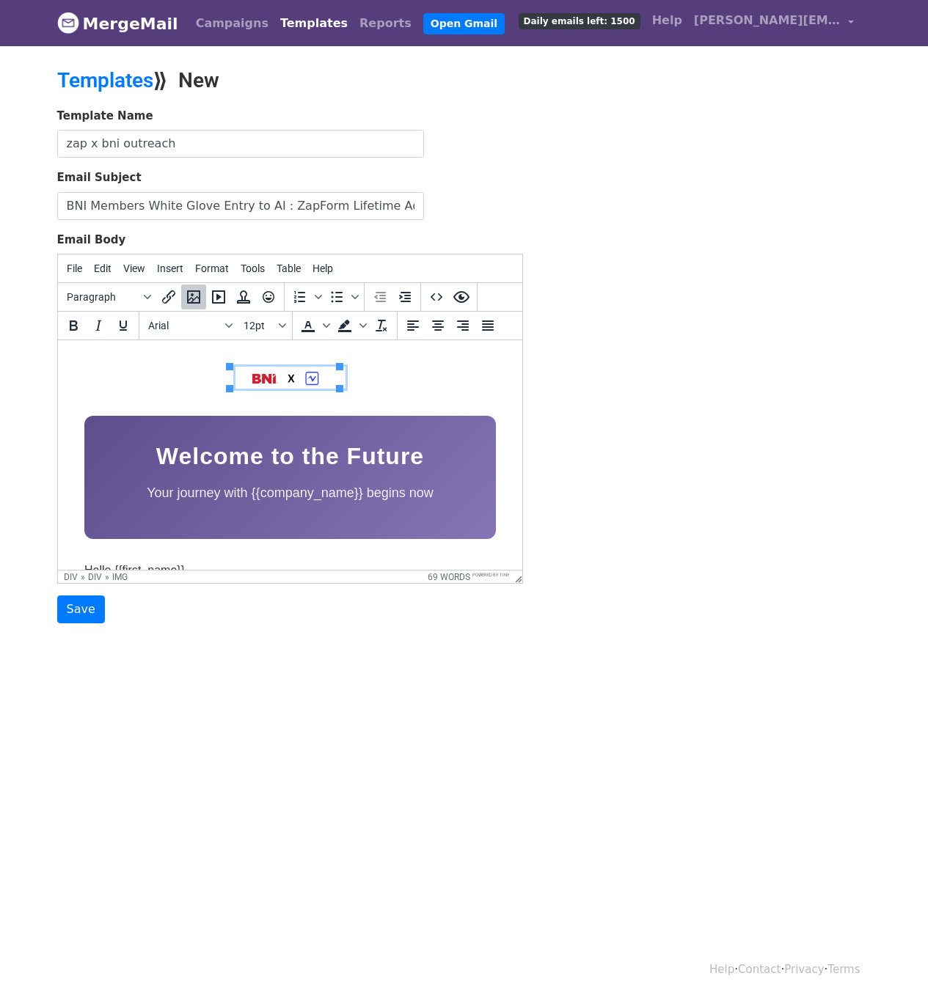
click at [397, 389] on div at bounding box center [289, 380] width 411 height 27
click at [454, 288] on icon "Preview" at bounding box center [461, 297] width 18 height 18
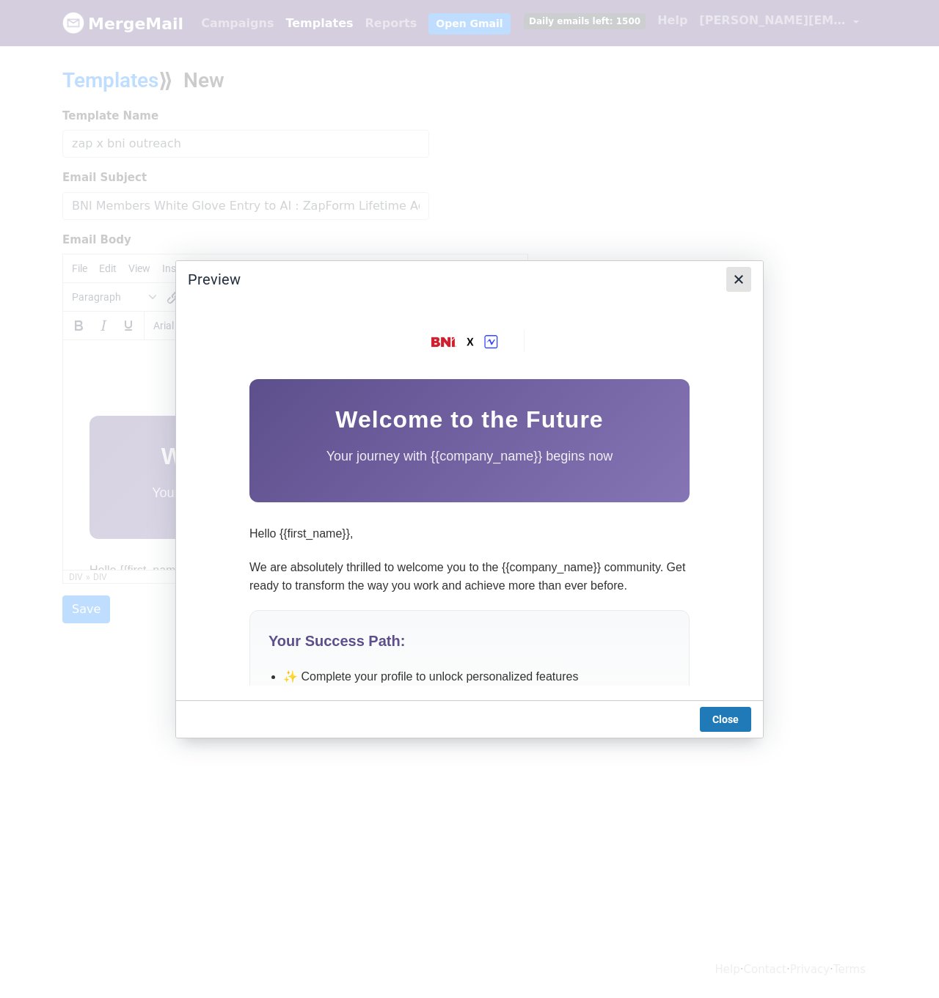
click at [735, 280] on icon "Close" at bounding box center [739, 280] width 18 height 18
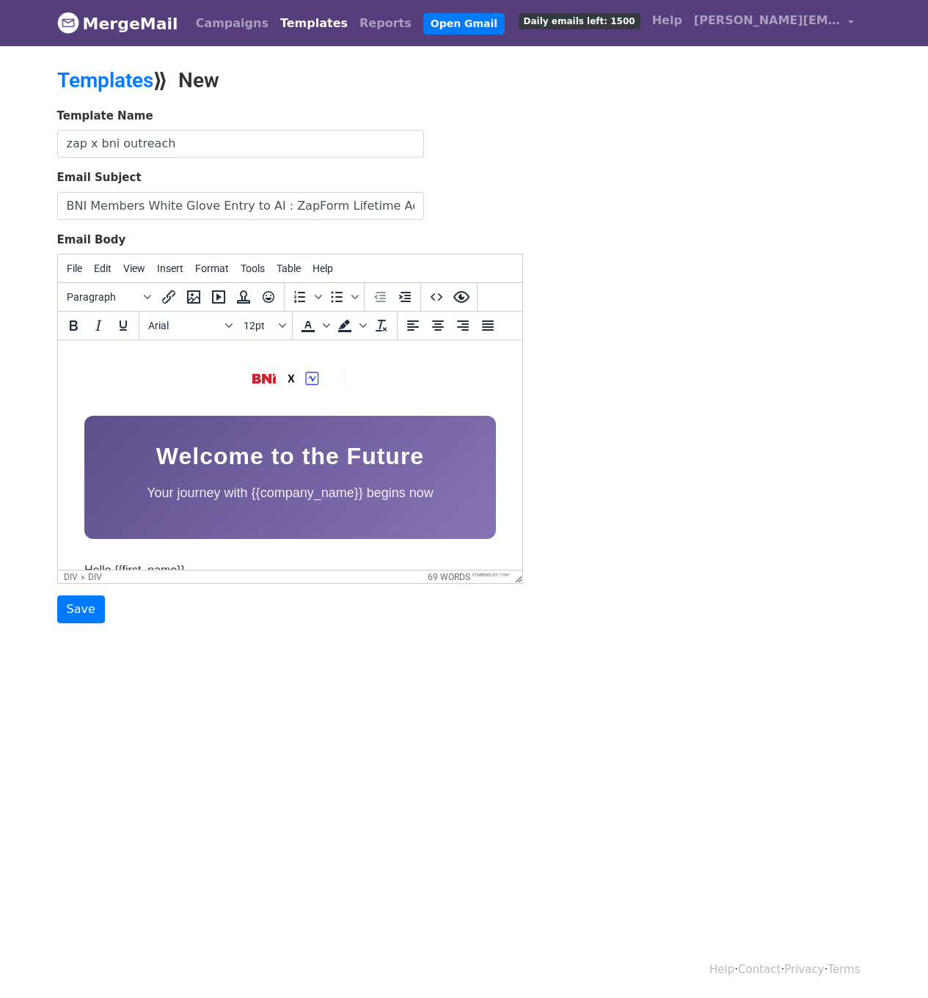
click at [285, 374] on img at bounding box center [290, 378] width 110 height 22
drag, startPoint x: 339, startPoint y: 363, endPoint x: 355, endPoint y: 378, distance: 22.3
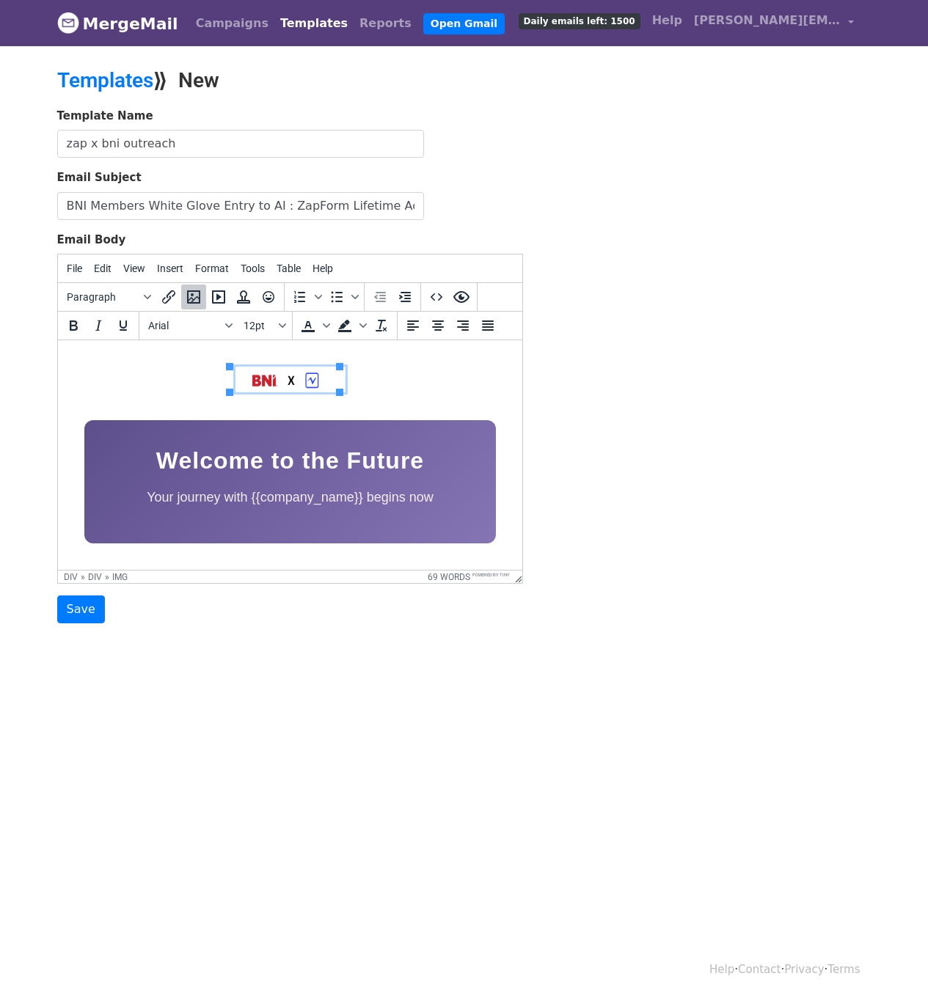
click at [406, 382] on div at bounding box center [289, 383] width 411 height 32
click at [301, 384] on img at bounding box center [290, 380] width 110 height 26
drag, startPoint x: 341, startPoint y: 390, endPoint x: 354, endPoint y: 414, distance: 27.6
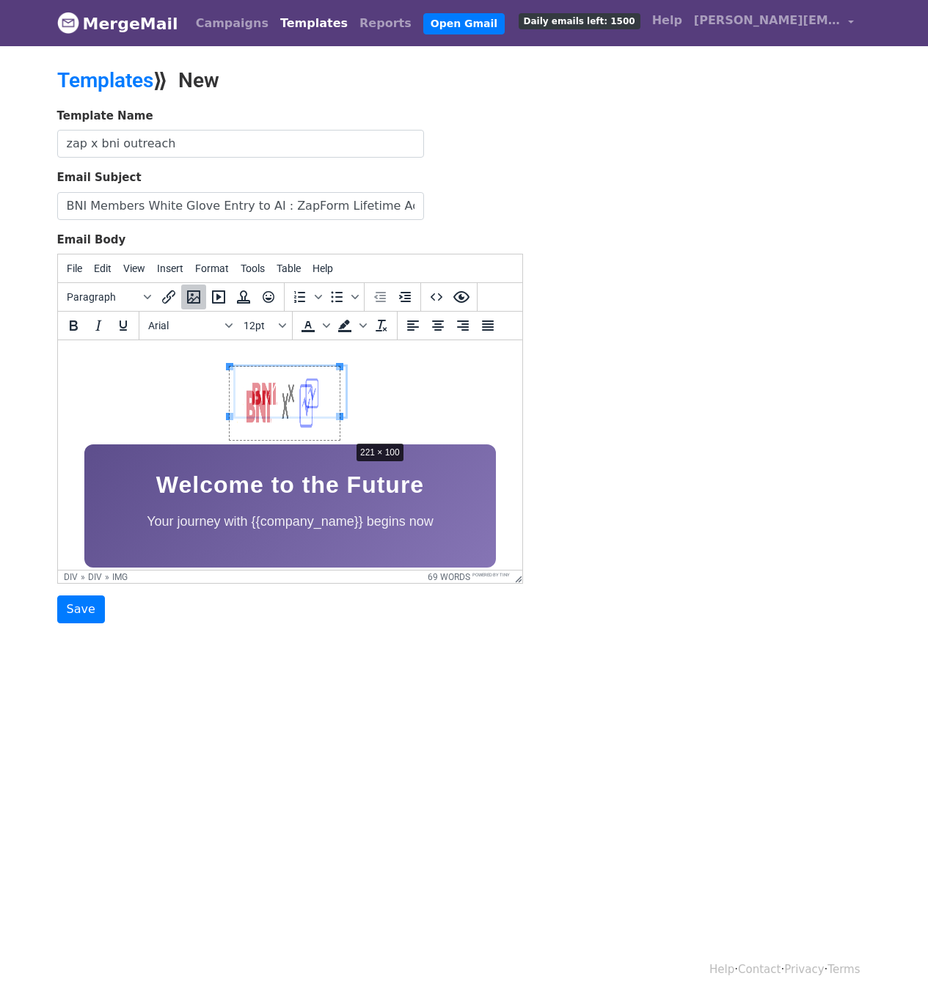
drag, startPoint x: 339, startPoint y: 416, endPoint x: 351, endPoint y: 450, distance: 36.7
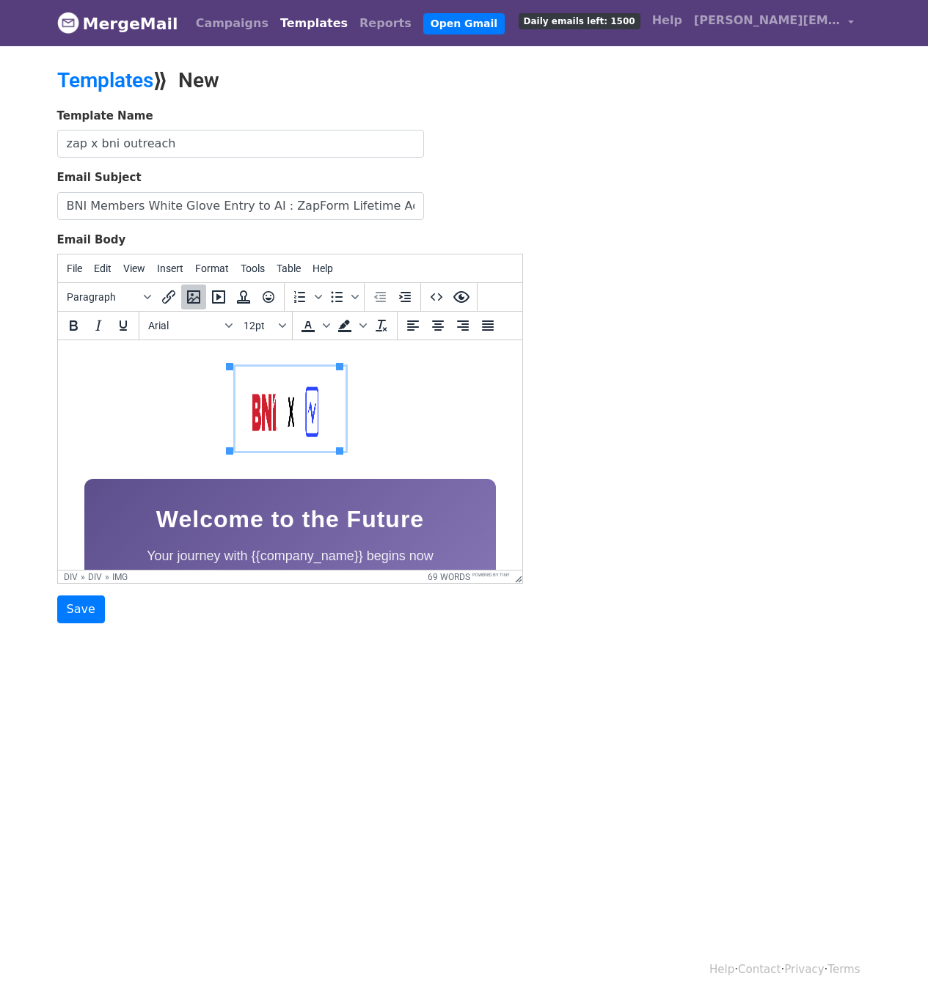
click at [340, 456] on div "Welcome to the Future Your journey with {{company_name}} begins now Hello {{fir…" at bounding box center [289, 880] width 441 height 1057
click at [308, 424] on img at bounding box center [290, 409] width 110 height 84
drag, startPoint x: 340, startPoint y: 448, endPoint x: 370, endPoint y: 511, distance: 69.9
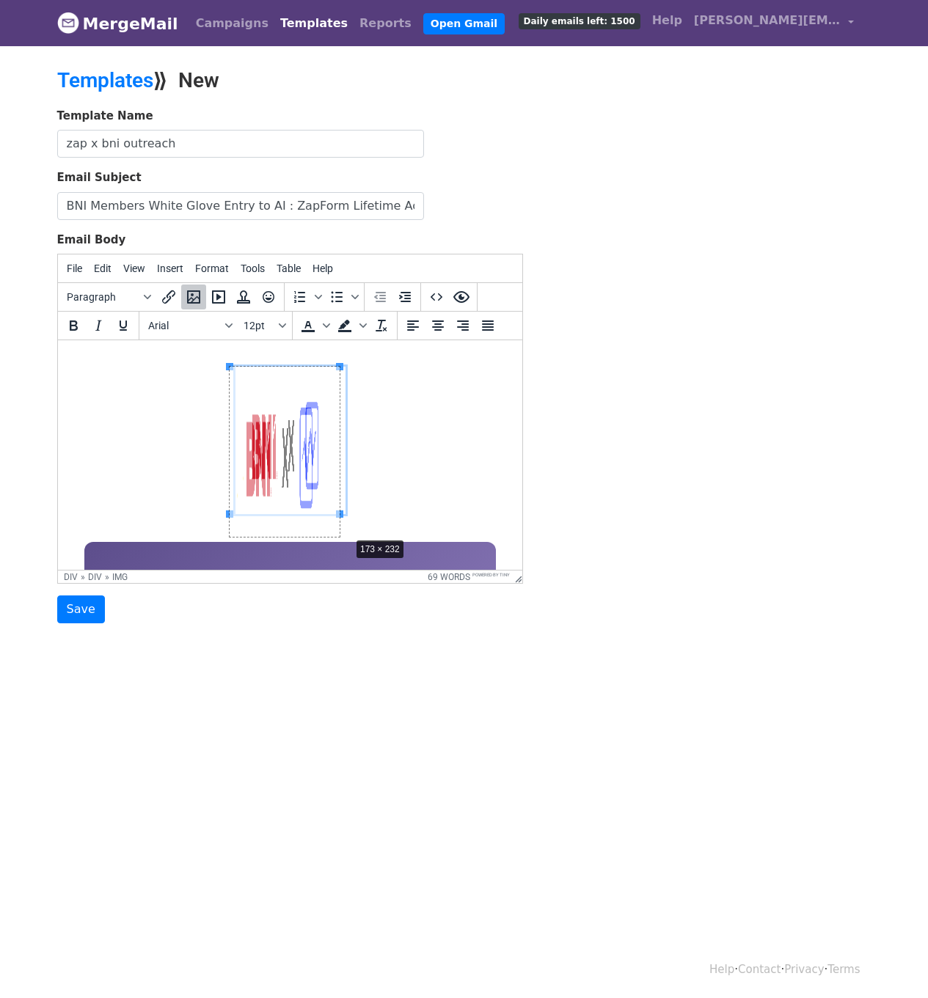
drag, startPoint x: 337, startPoint y: 512, endPoint x: 347, endPoint y: 535, distance: 24.7
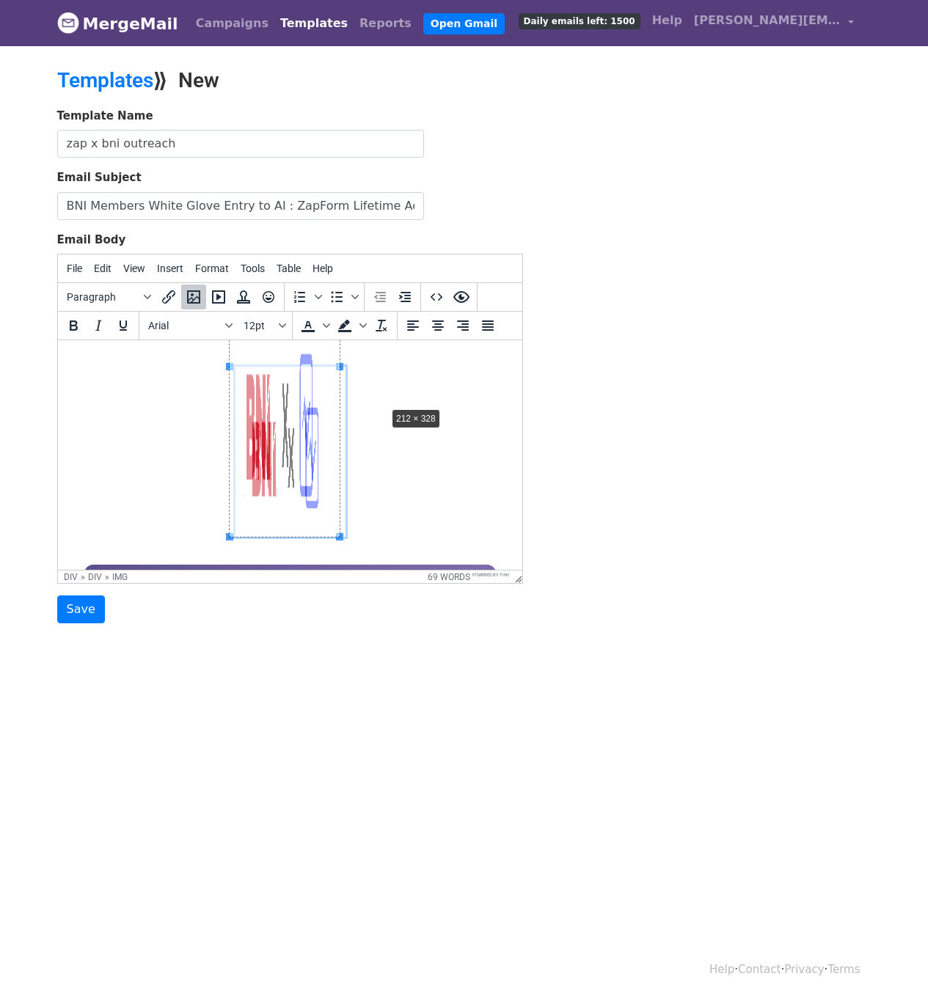
drag, startPoint x: 336, startPoint y: 366, endPoint x: 381, endPoint y: 406, distance: 60.3
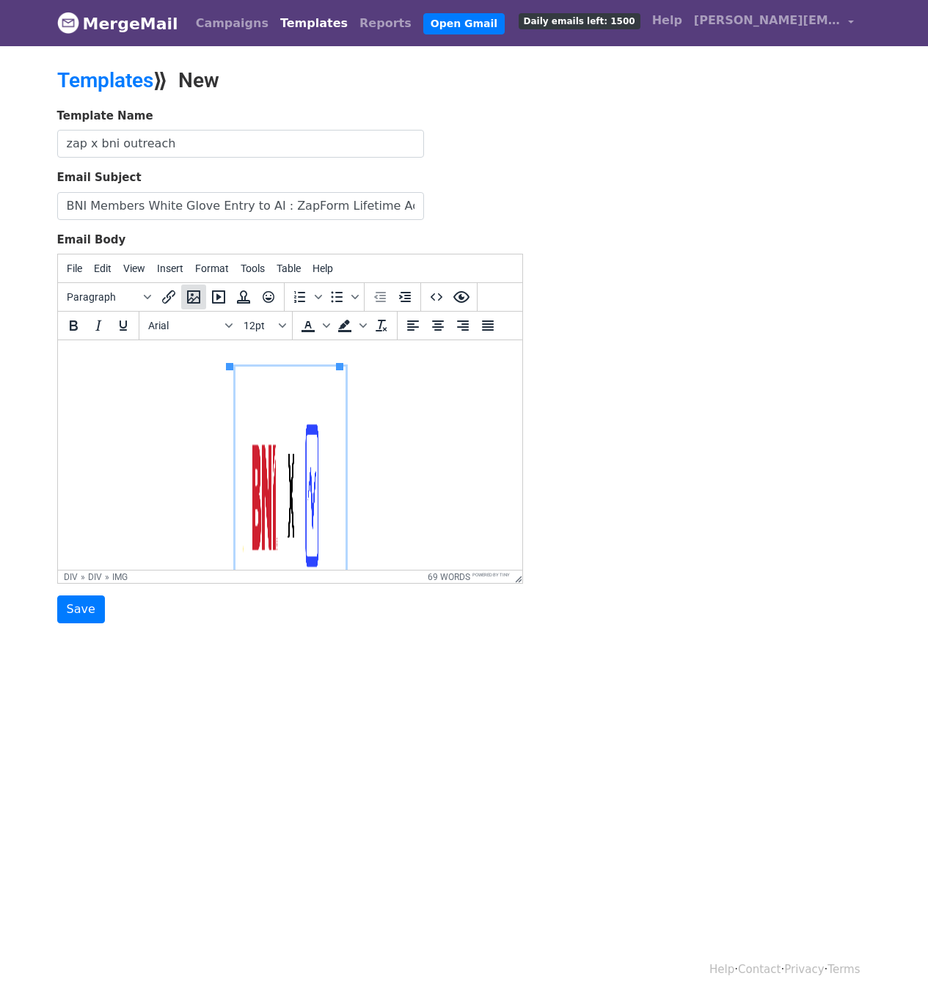
click at [197, 299] on icon "Insert/edit image" at bounding box center [194, 297] width 18 height 18
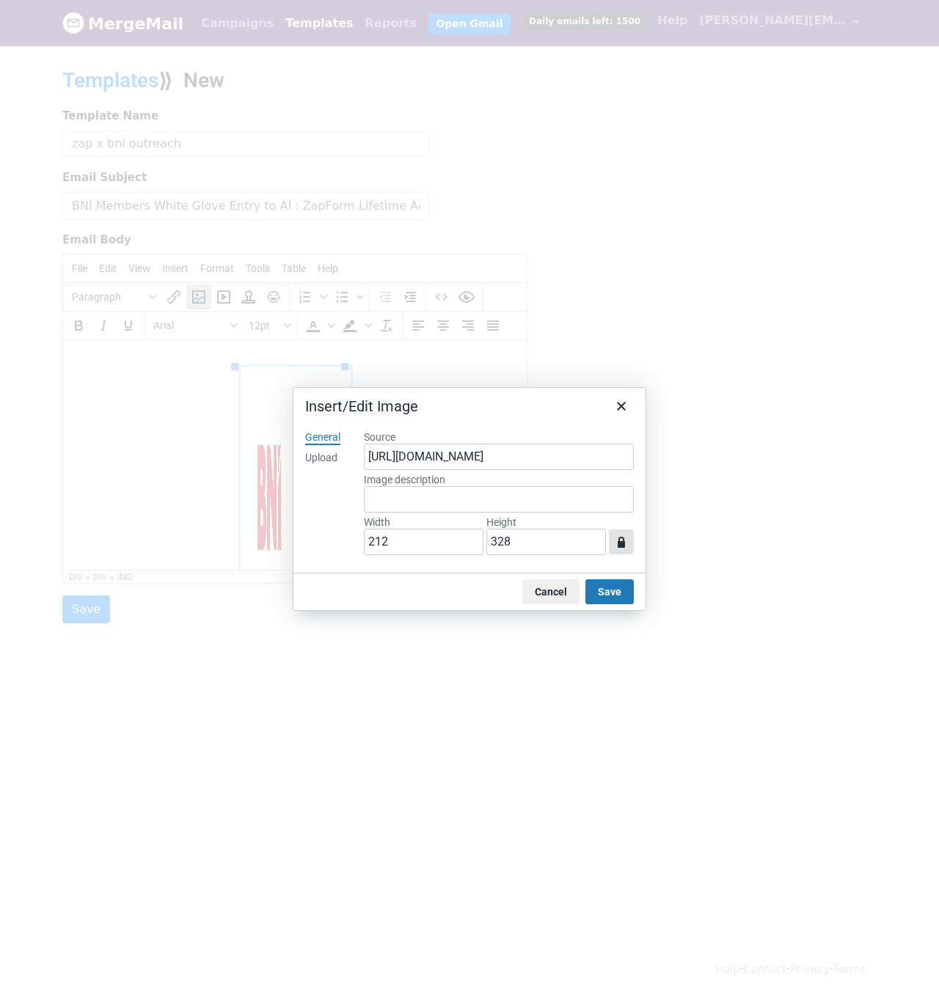
click at [618, 544] on icon "button" at bounding box center [620, 542] width 7 height 11
drag, startPoint x: 528, startPoint y: 539, endPoint x: 479, endPoint y: 543, distance: 49.3
click at [479, 543] on div "Width 212 Height 328" at bounding box center [499, 537] width 270 height 43
type input "212"
click at [401, 540] on input "212" at bounding box center [424, 542] width 120 height 26
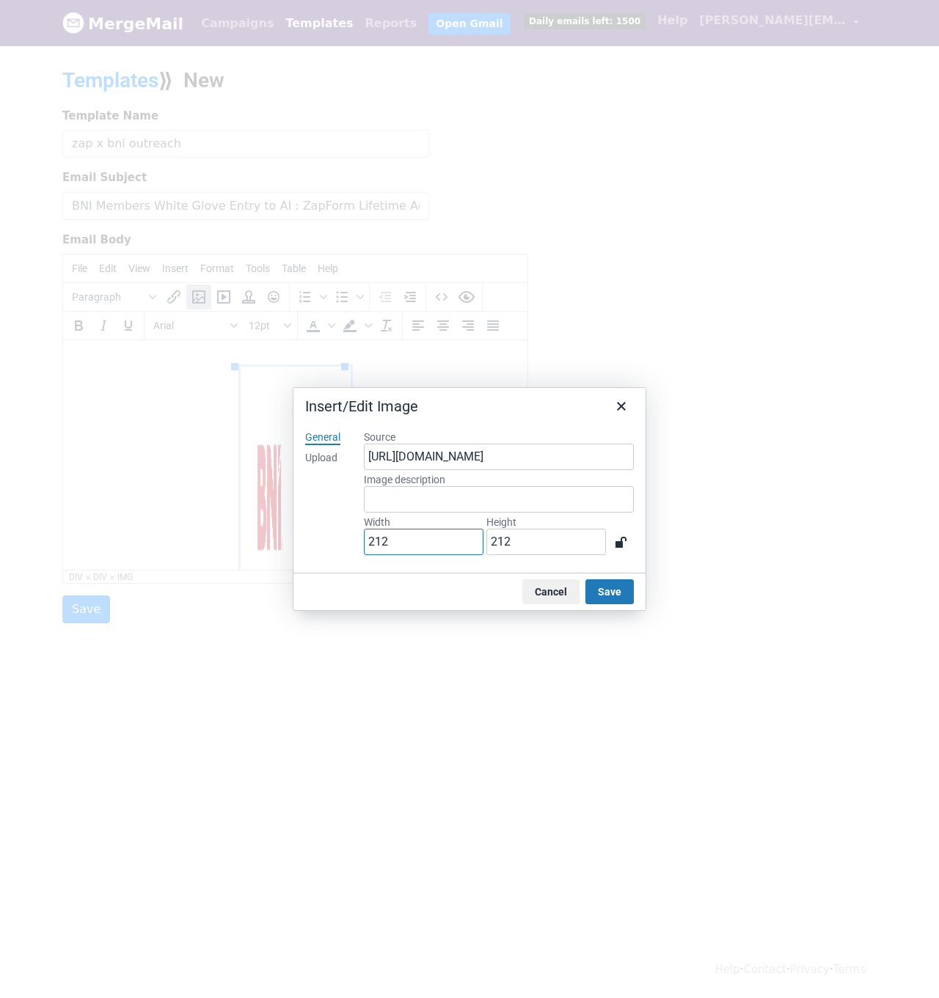
click at [401, 540] on input "212" at bounding box center [424, 542] width 120 height 26
type input "388"
click at [617, 595] on button "Save" at bounding box center [609, 591] width 48 height 25
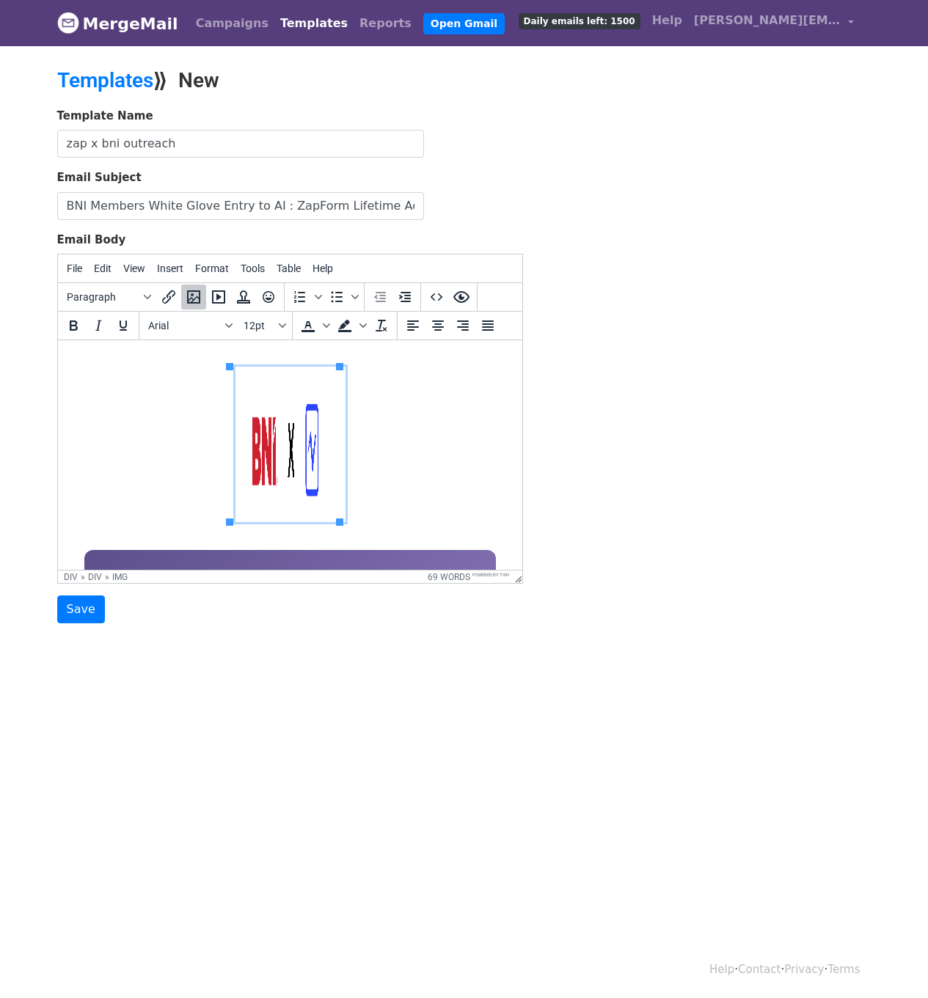
click at [295, 455] on img at bounding box center [290, 444] width 110 height 155
click at [191, 294] on icon "Insert/edit image" at bounding box center [193, 296] width 13 height 13
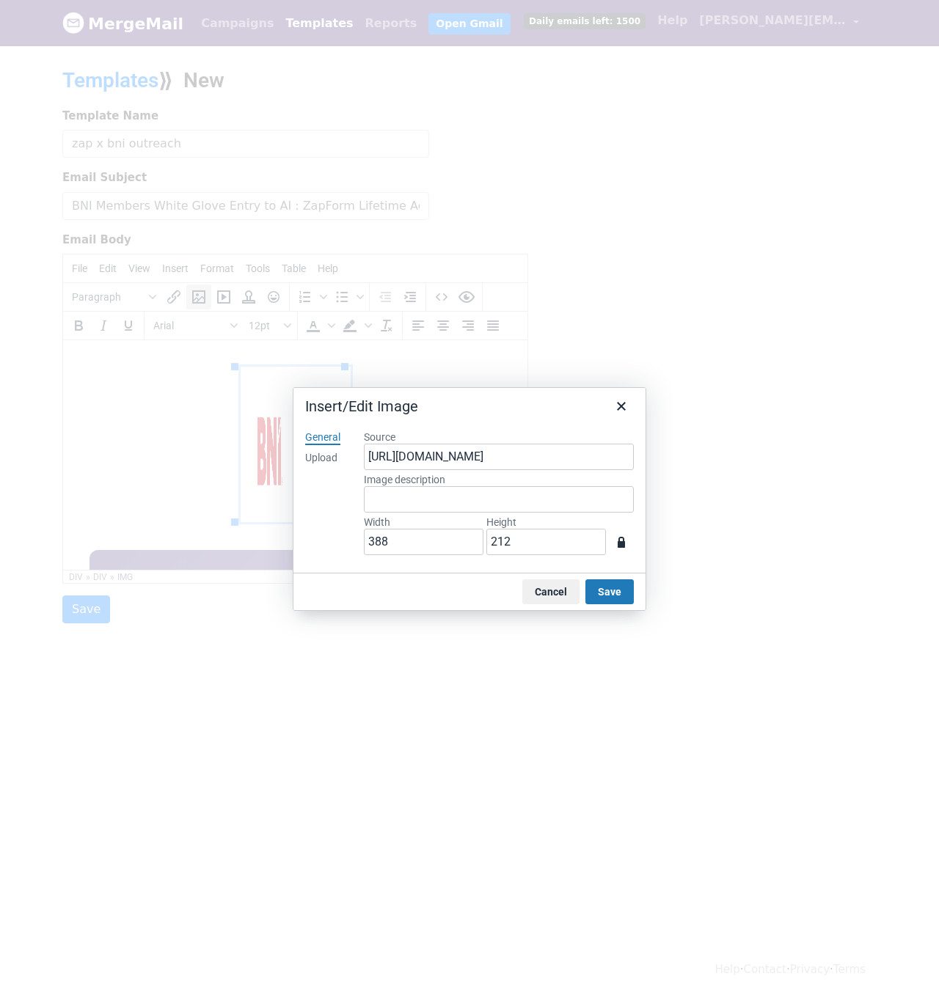
click at [191, 294] on div at bounding box center [469, 499] width 939 height 998
click at [524, 546] on input "212" at bounding box center [546, 542] width 120 height 26
type input "2"
type input "1"
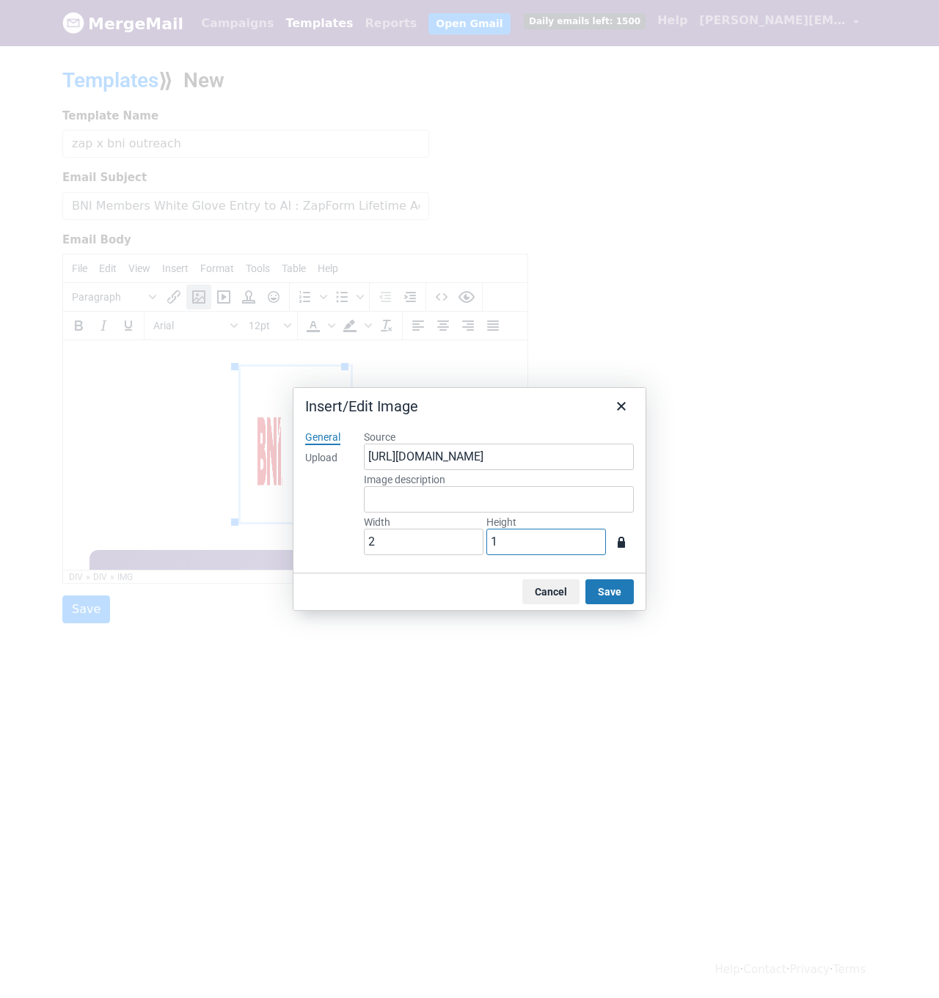
type input "35"
type input "19"
type input "364"
type input "199"
click at [597, 598] on button "Save" at bounding box center [609, 591] width 48 height 25
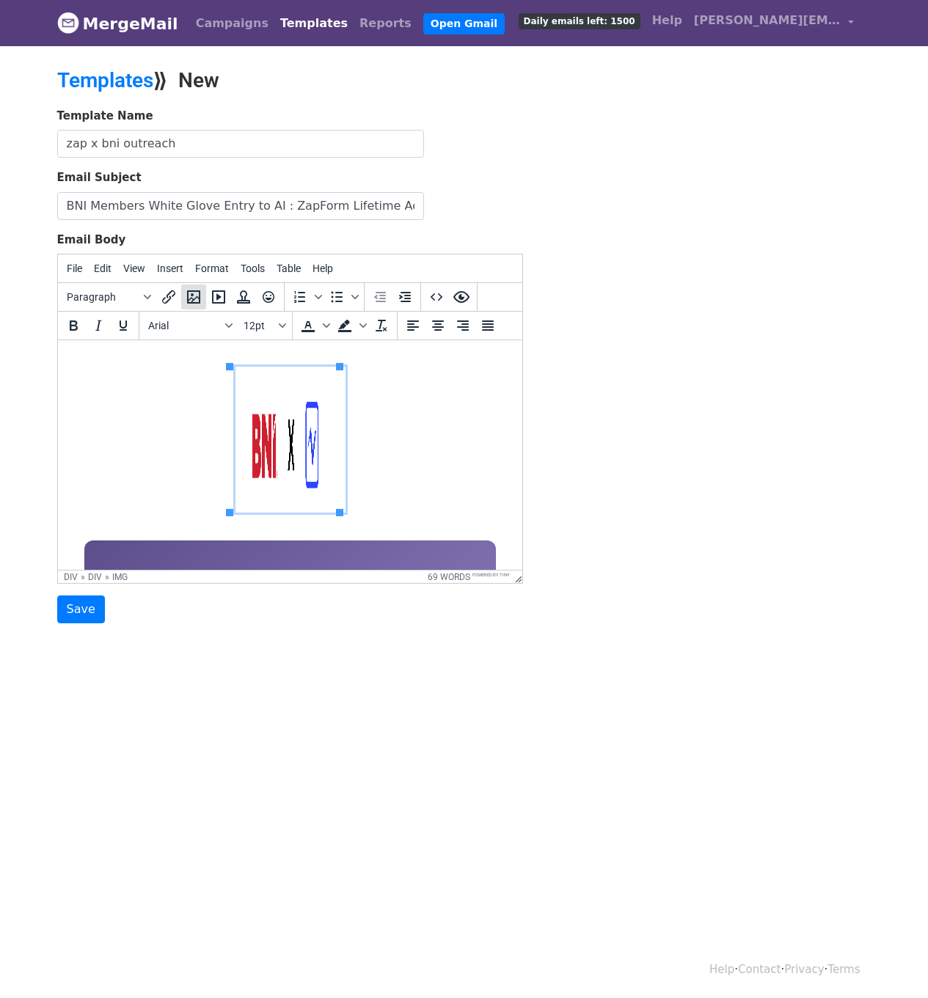
click at [188, 301] on icon "Insert/edit image" at bounding box center [194, 297] width 18 height 18
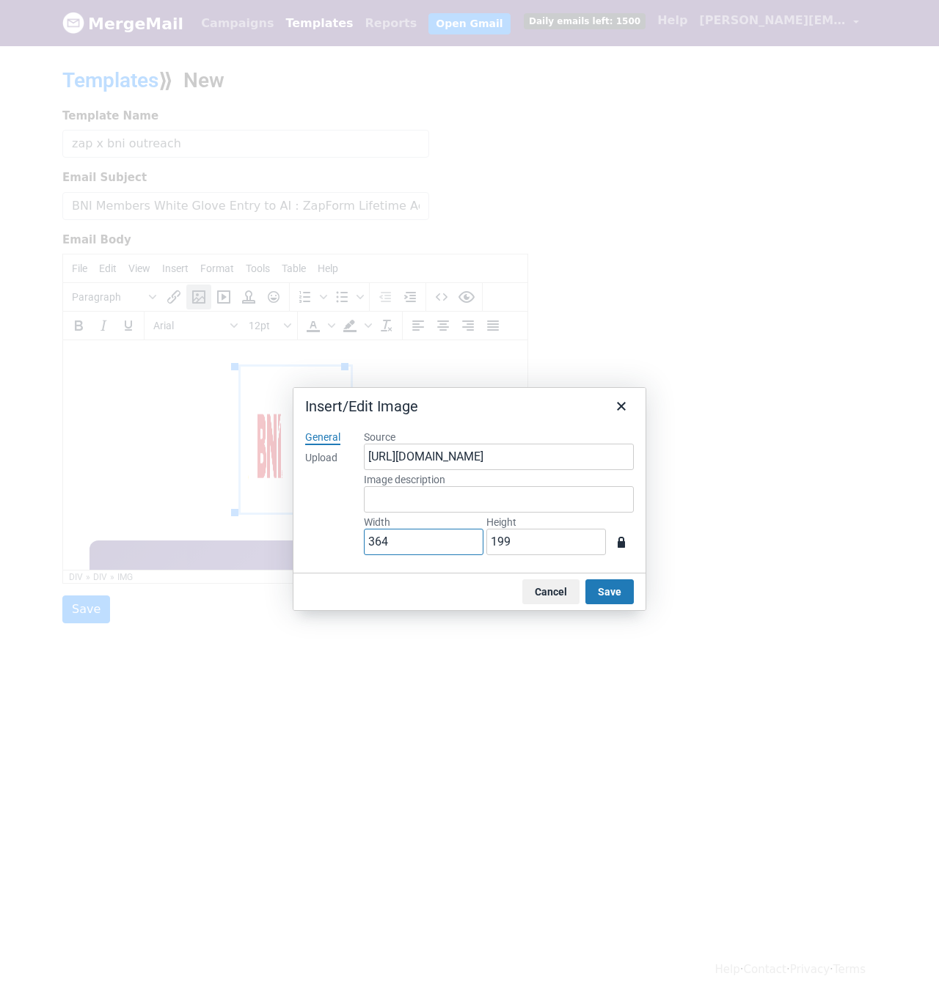
click at [397, 549] on input "364" at bounding box center [424, 542] width 120 height 26
type input "1"
type input "15"
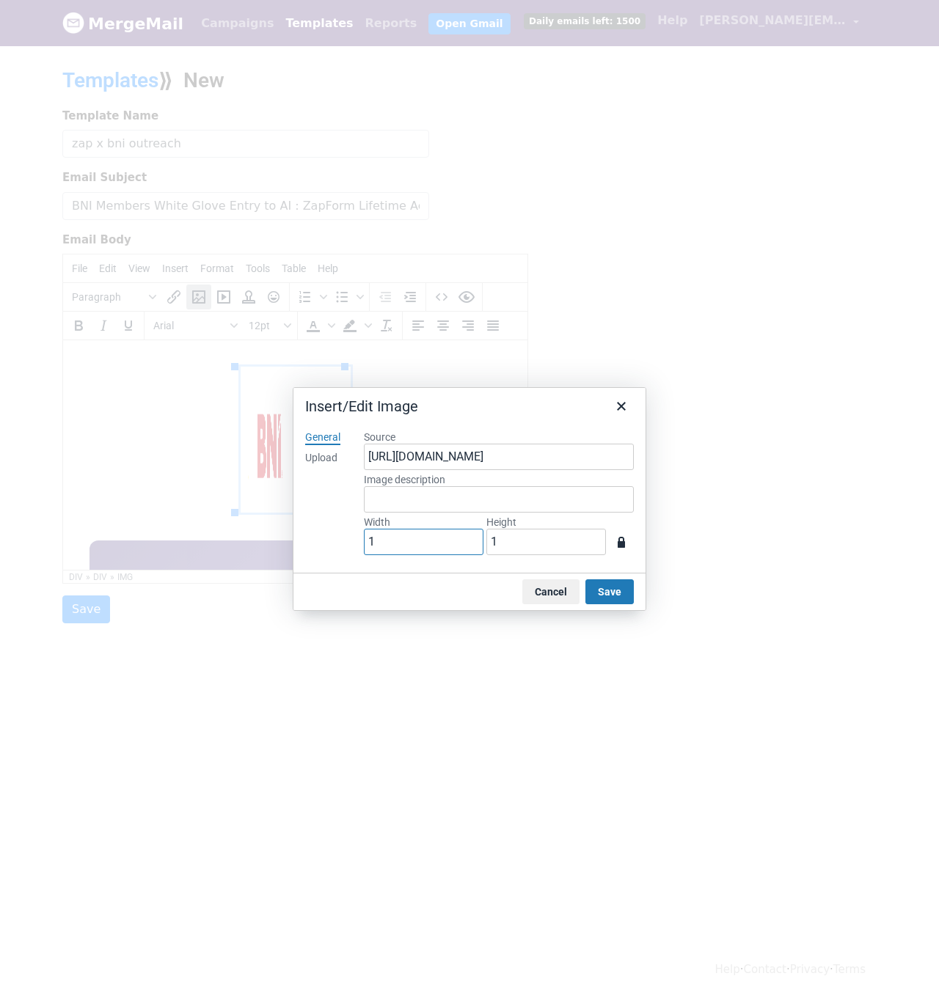
type input "8"
type input "150"
type input "82"
type input "1500"
type input "820"
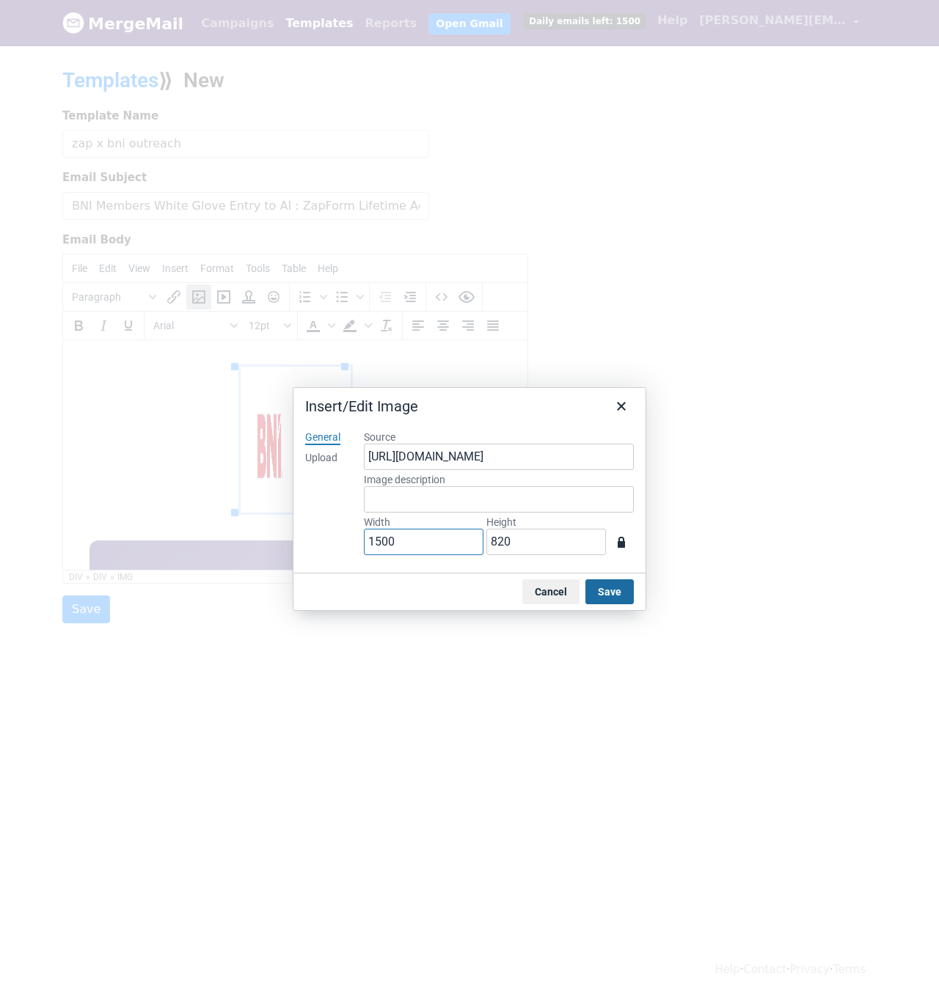
click at [598, 595] on button "Save" at bounding box center [609, 591] width 48 height 25
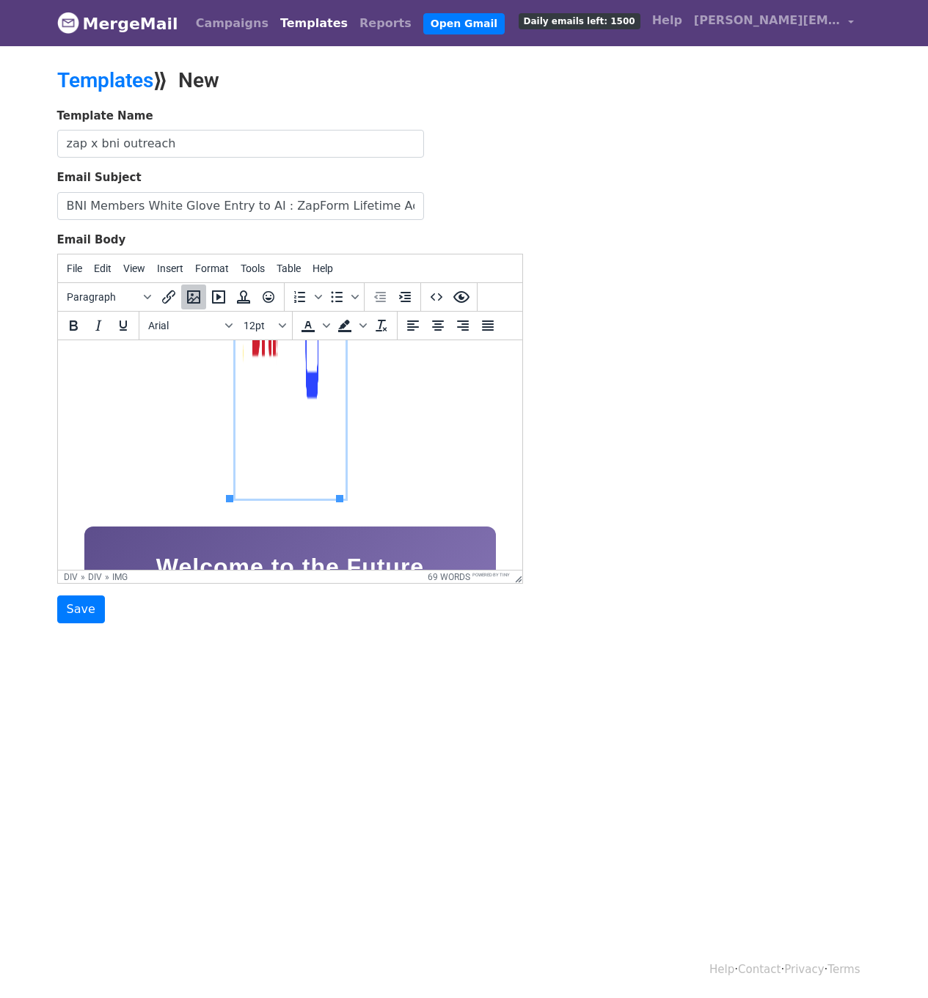
scroll to position [466, 0]
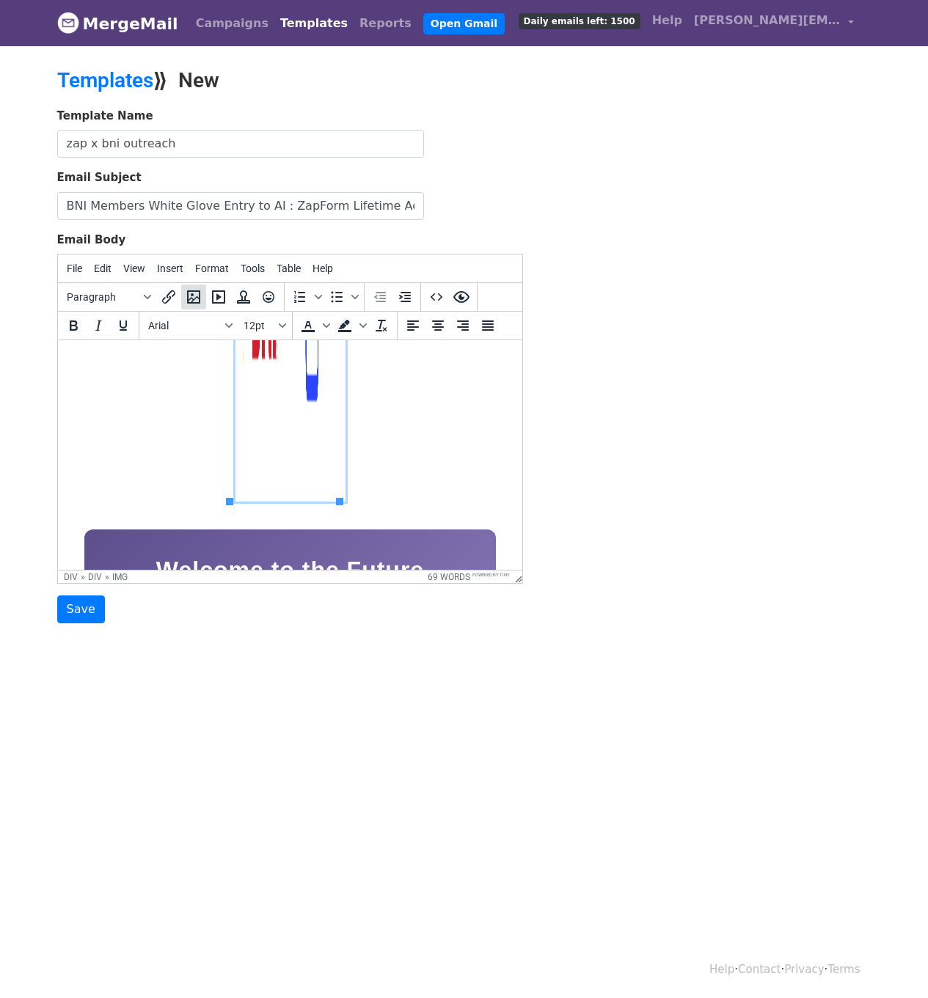
click at [195, 298] on icon "Insert/edit image" at bounding box center [193, 296] width 13 height 13
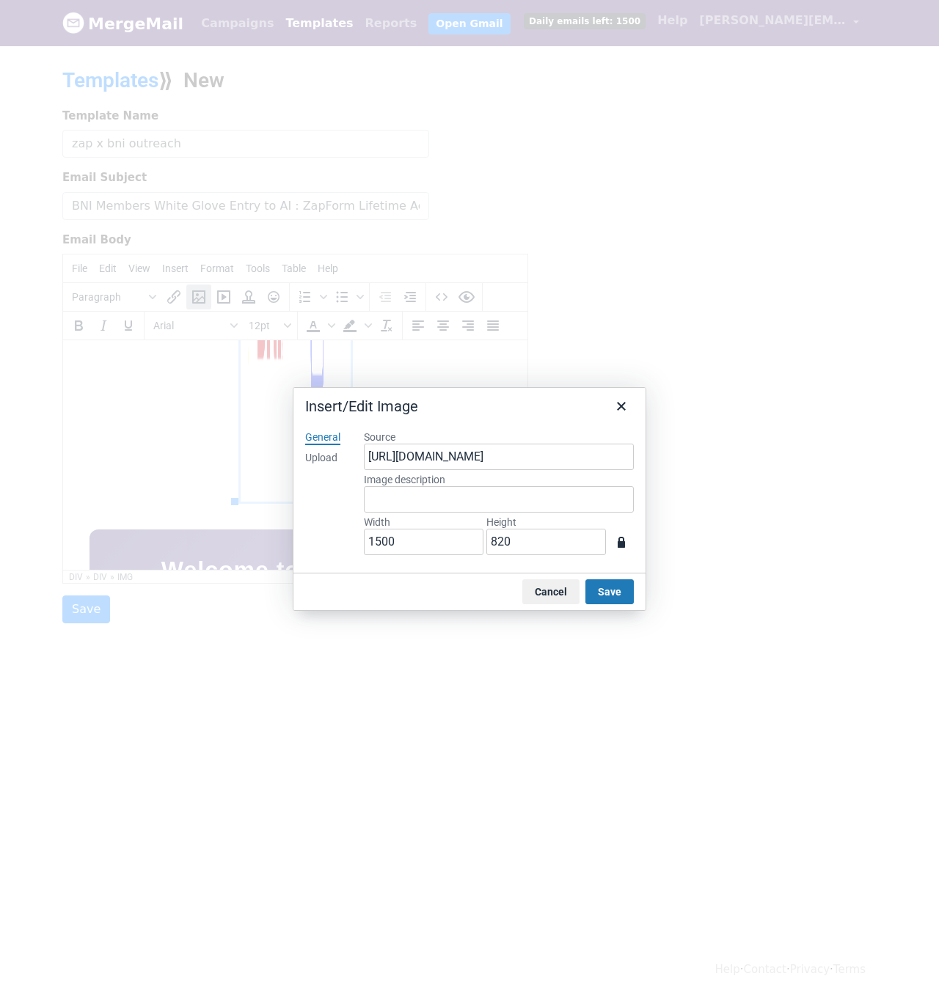
click at [320, 458] on div "Upload" at bounding box center [321, 458] width 32 height 15
click at [482, 512] on button "Browse for an image" at bounding box center [498, 507] width 123 height 25
click at [597, 593] on button "Save" at bounding box center [609, 591] width 48 height 25
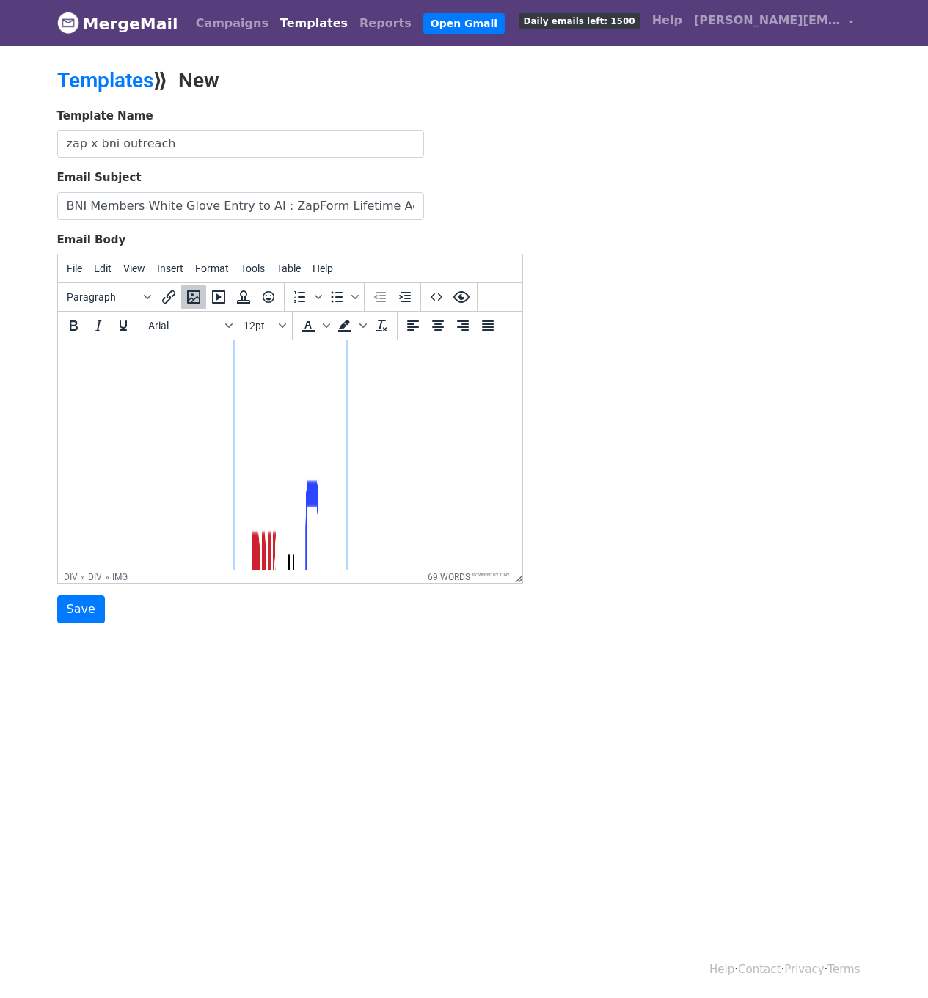
scroll to position [0, 0]
drag, startPoint x: 339, startPoint y: 366, endPoint x: 335, endPoint y: 501, distance: 135.0
drag, startPoint x: 326, startPoint y: 368, endPoint x: 300, endPoint y: 464, distance: 99.4
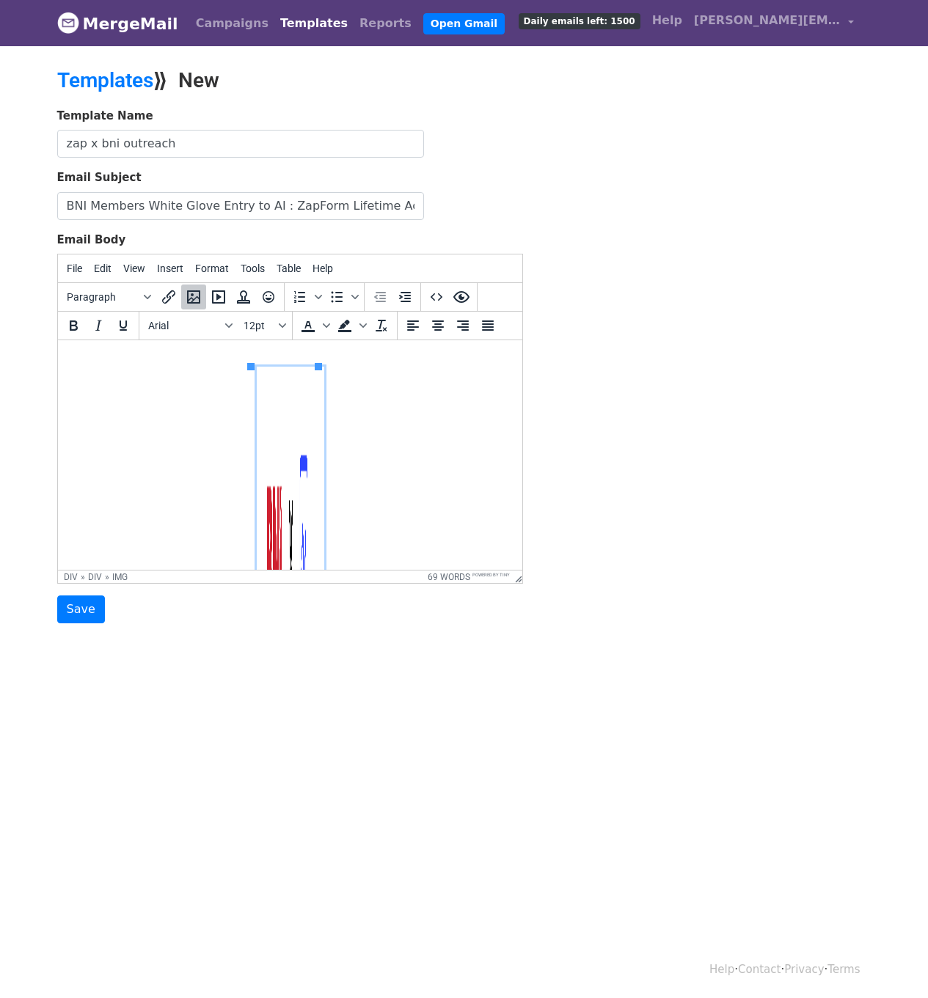
click at [280, 487] on img at bounding box center [289, 551] width 67 height 369
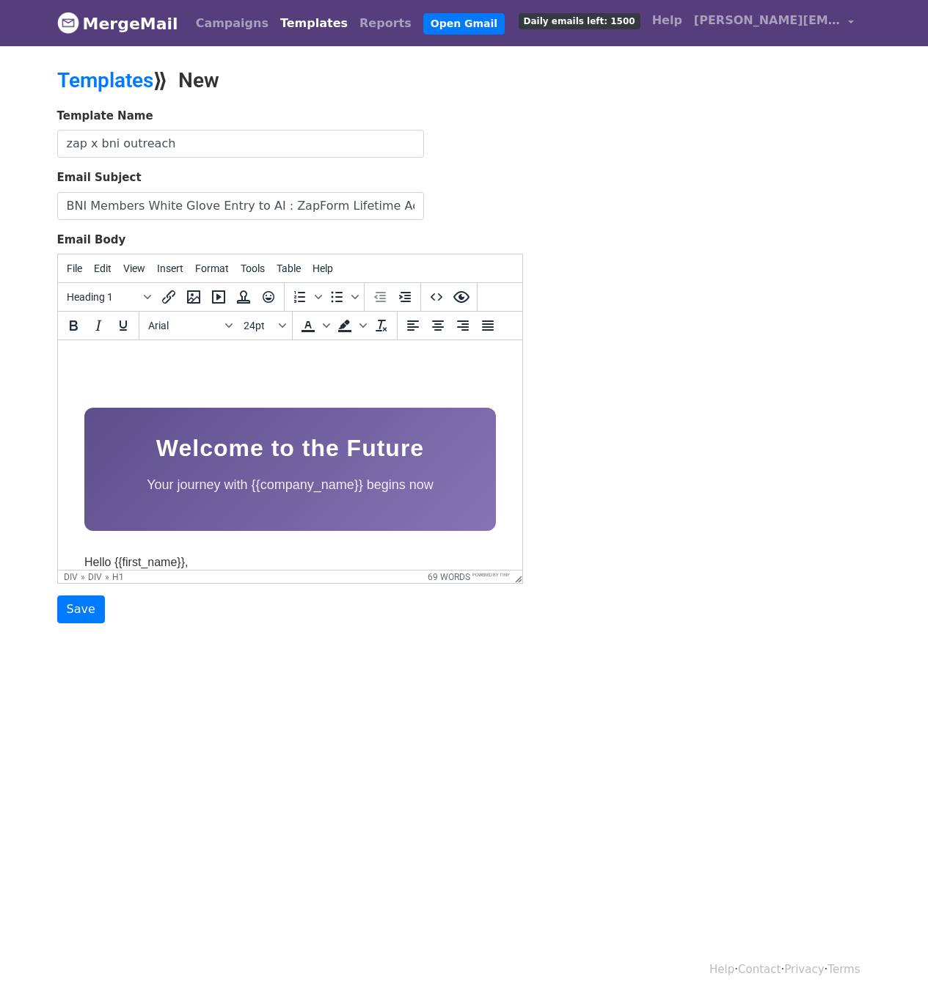
click at [371, 443] on h1 "Welcome to the Future" at bounding box center [289, 448] width 367 height 37
click at [455, 444] on h1 "Welcome to the Future" at bounding box center [289, 448] width 367 height 37
click at [455, 420] on div "Welcome to the Future Your journey with {{company_name}} begins now" at bounding box center [289, 469] width 411 height 123
click at [496, 493] on div "Welcome to the Future Your journey with {{company_name}} begins now Hello {{fir…" at bounding box center [289, 845] width 441 height 986
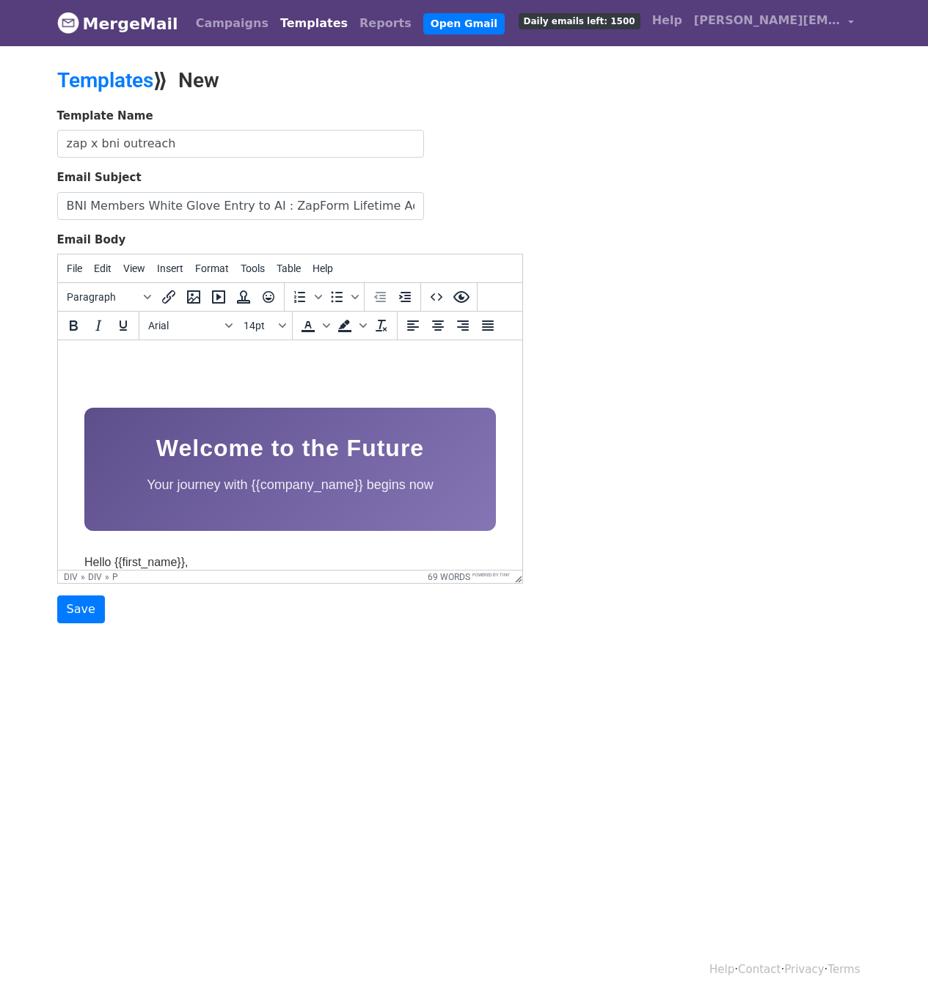
click at [466, 430] on div "Welcome to the Future Your journey with {{company_name}} begins now" at bounding box center [289, 469] width 411 height 123
click at [202, 466] on div "Welcome to the Future Your journey with {{company_name}} begins now" at bounding box center [289, 469] width 411 height 123
click at [120, 432] on h1 "Welcome to the Future" at bounding box center [289, 448] width 367 height 37
click at [340, 326] on icon "Background color" at bounding box center [345, 326] width 18 height 18
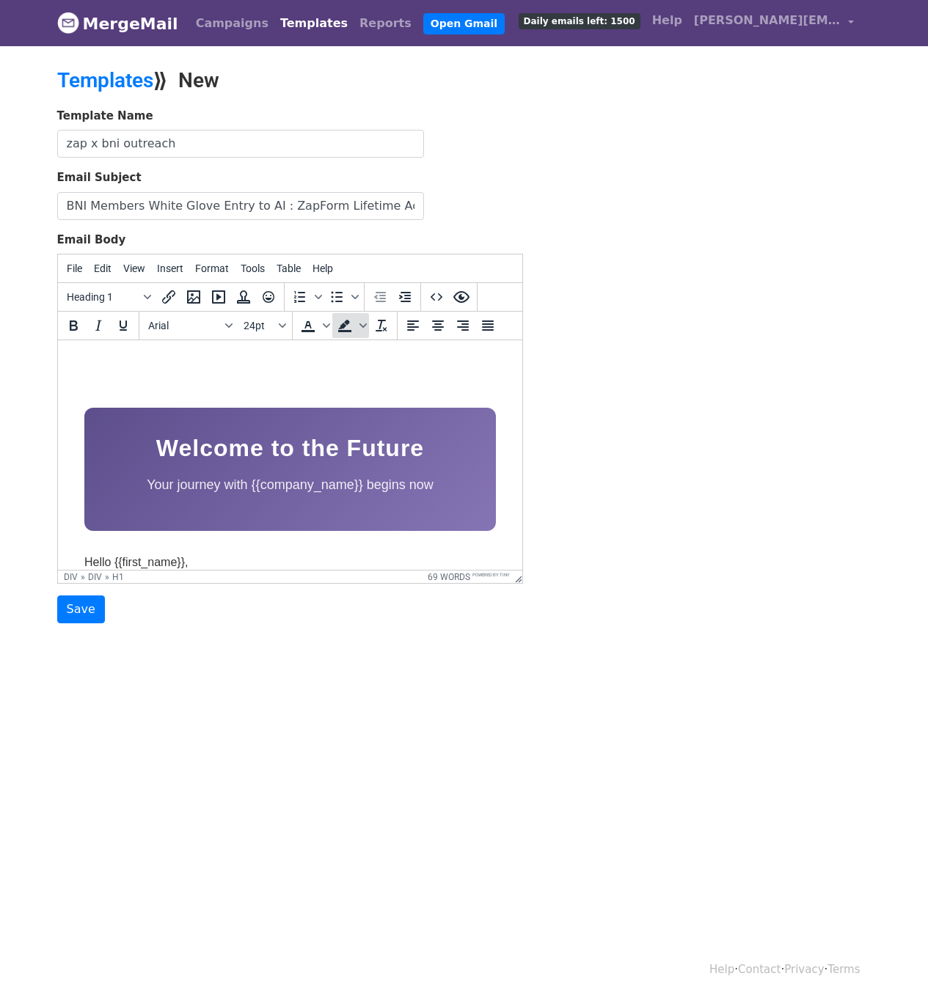
click at [342, 328] on icon "Background color" at bounding box center [344, 325] width 12 height 10
click at [362, 332] on span "Background color" at bounding box center [363, 325] width 12 height 25
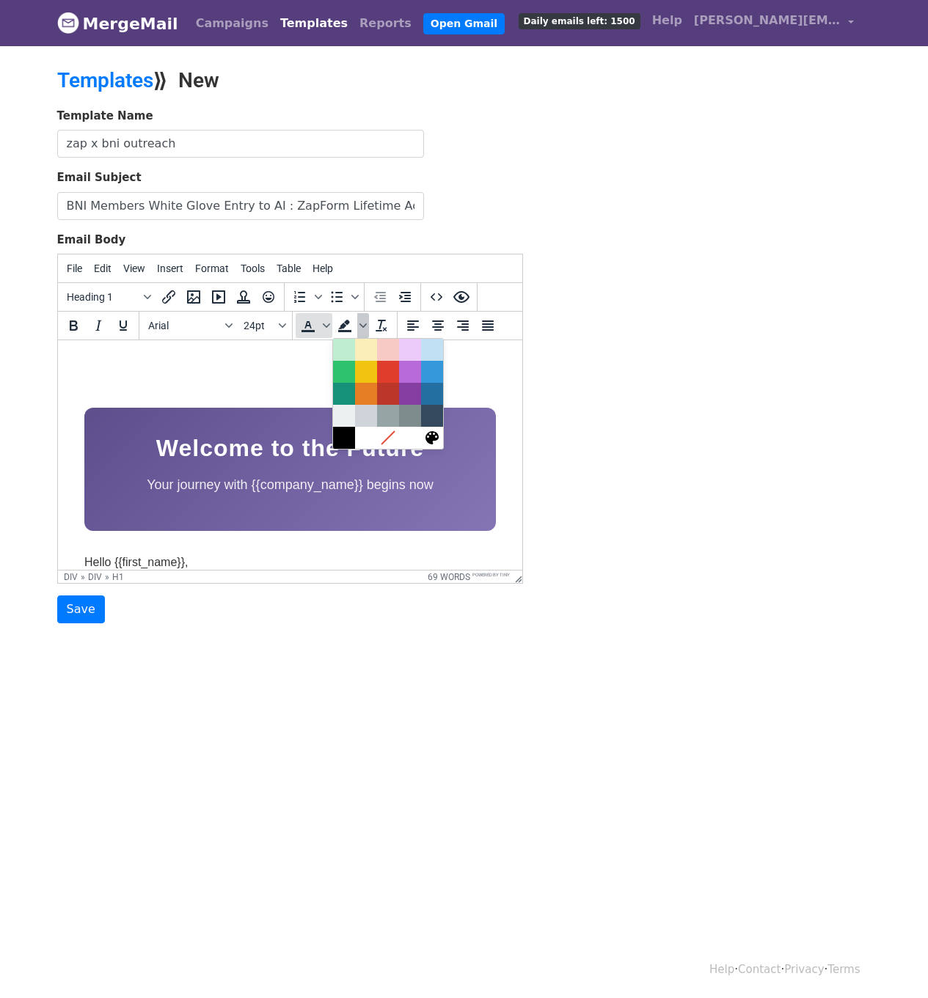
click at [317, 321] on span "Text color" at bounding box center [308, 325] width 25 height 25
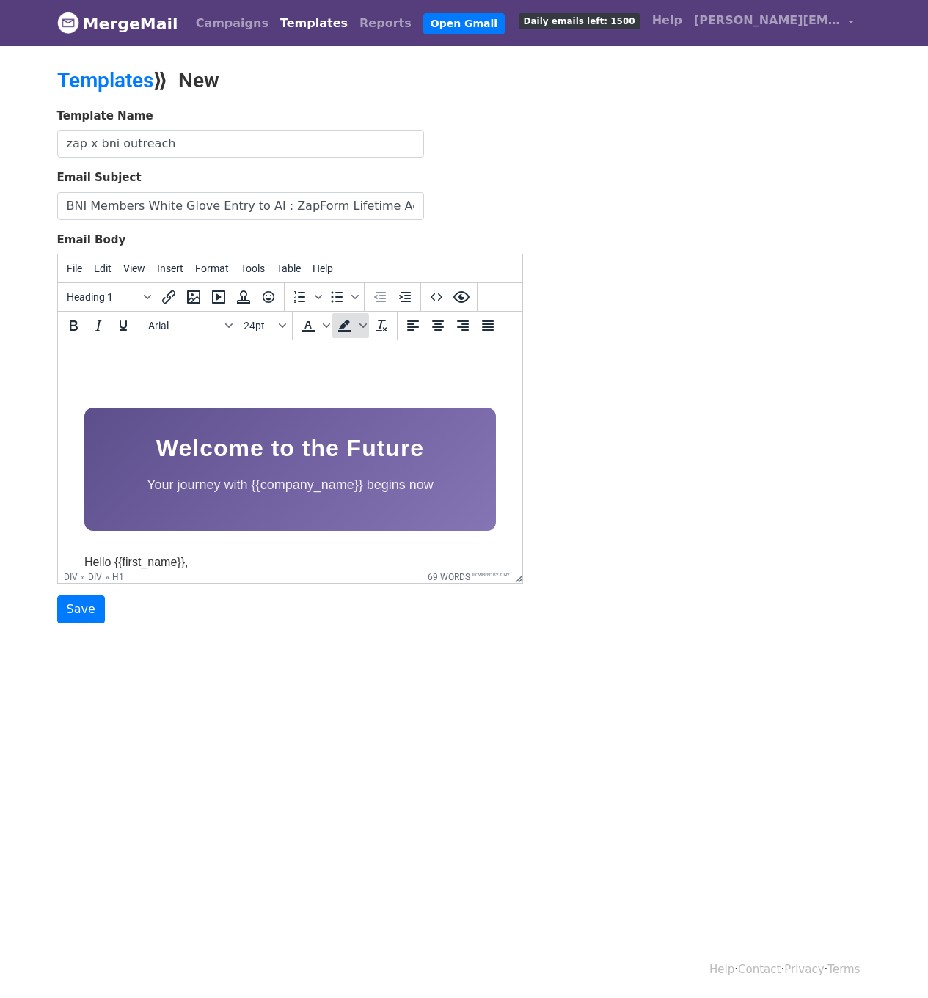
click at [332, 324] on span "Background color" at bounding box center [344, 325] width 25 height 25
click at [323, 324] on icon "Text color" at bounding box center [325, 325] width 7 height 4
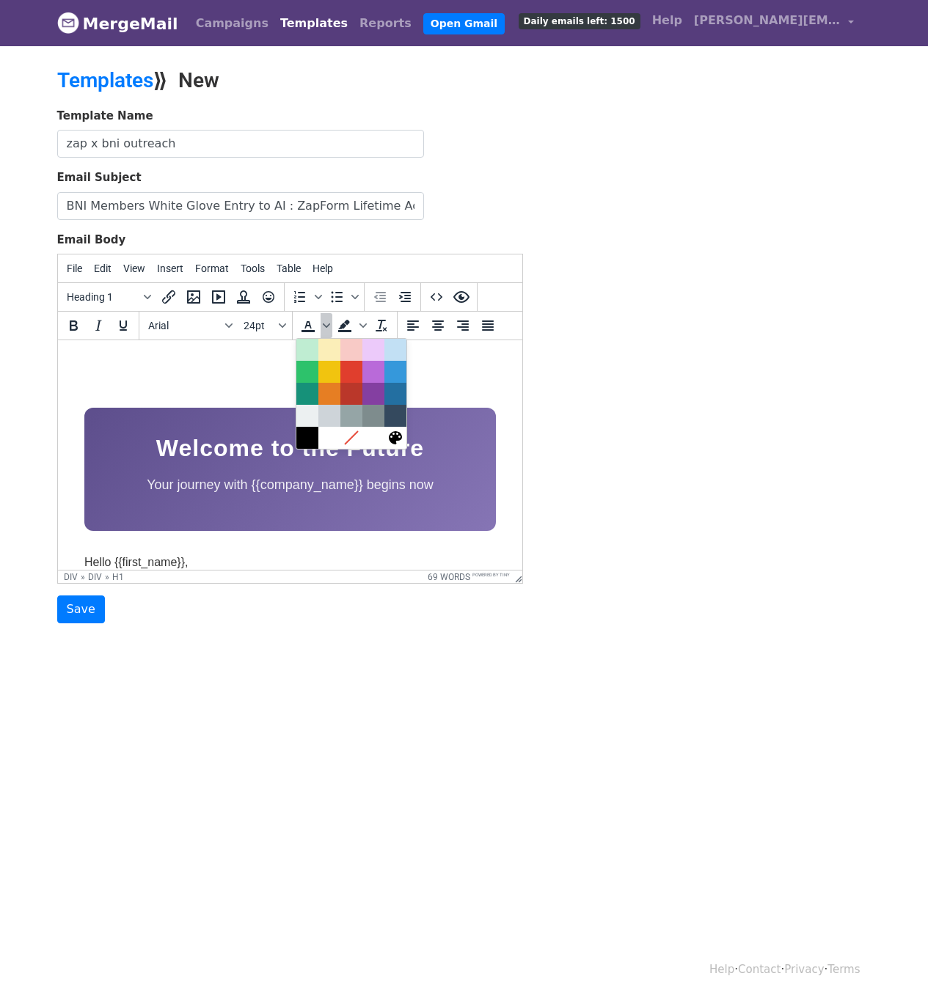
click at [464, 408] on div "Welcome to the Future Your journey with {{company_name}} begins now" at bounding box center [289, 469] width 411 height 123
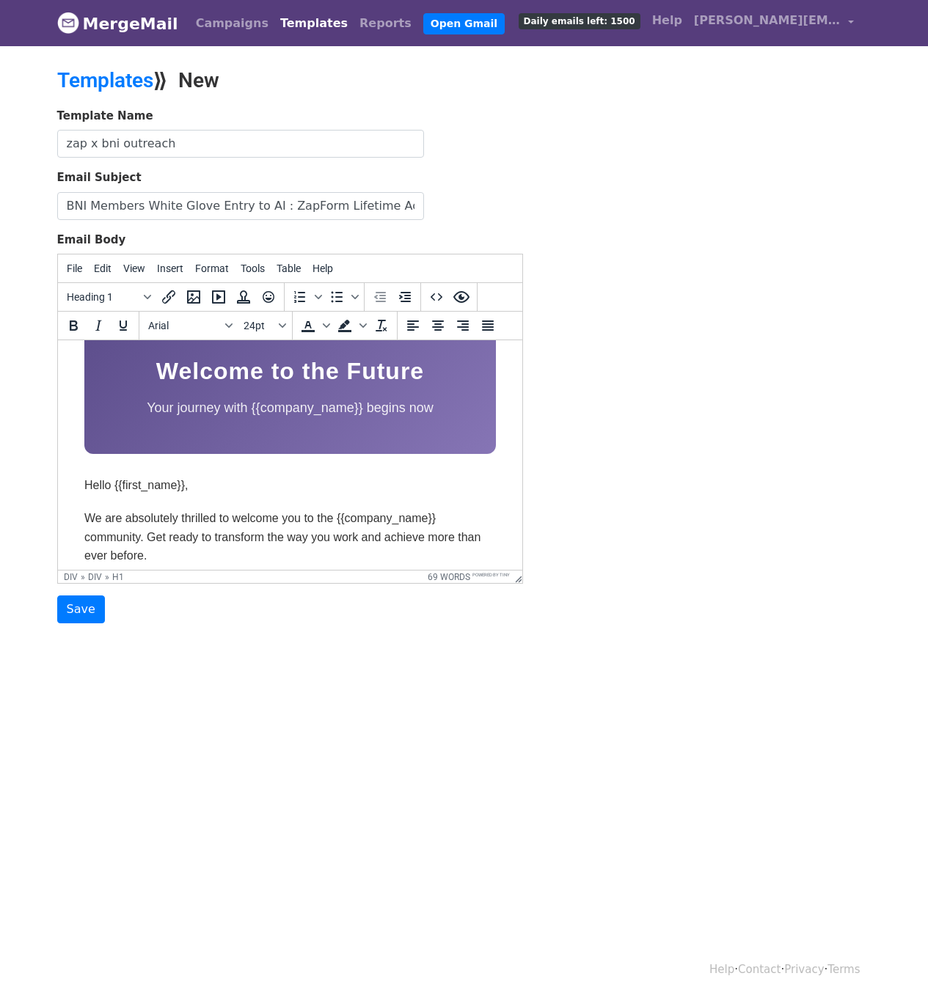
scroll to position [73, 0]
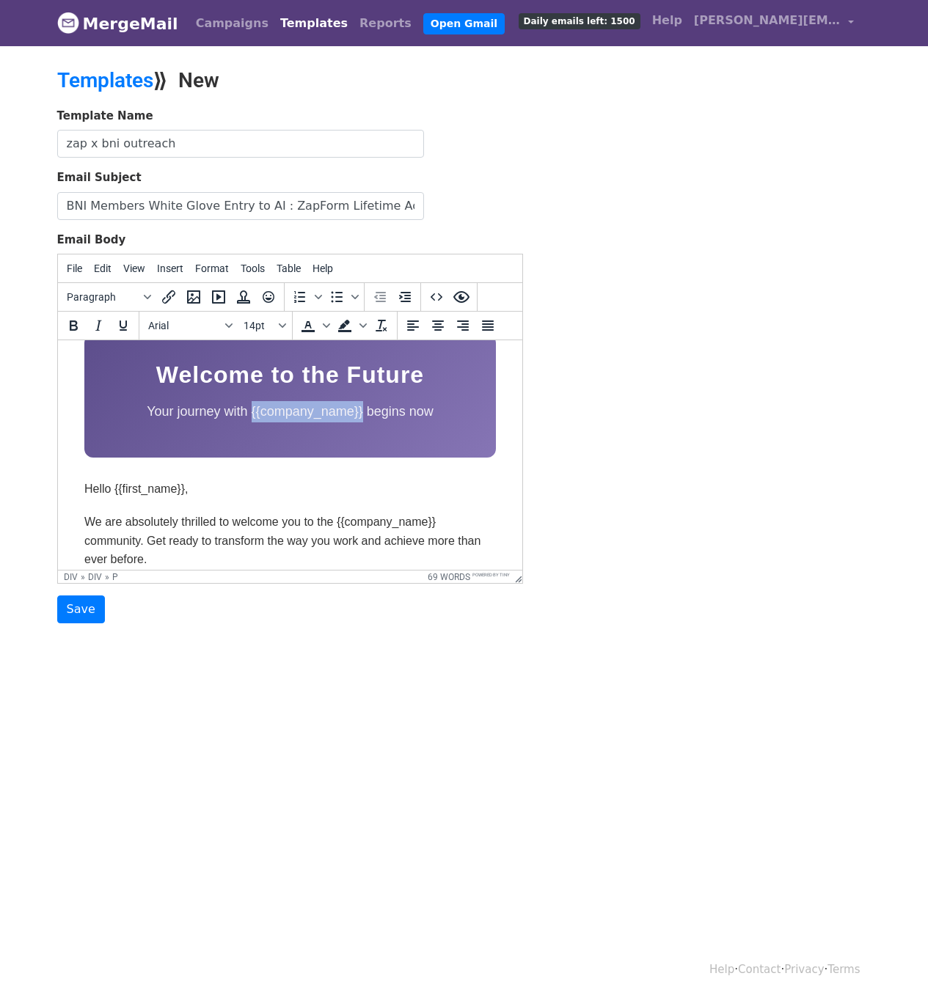
drag, startPoint x: 354, startPoint y: 411, endPoint x: 243, endPoint y: 416, distance: 110.9
click at [243, 416] on p "Your journey with {{company_name}} begins now" at bounding box center [289, 411] width 367 height 21
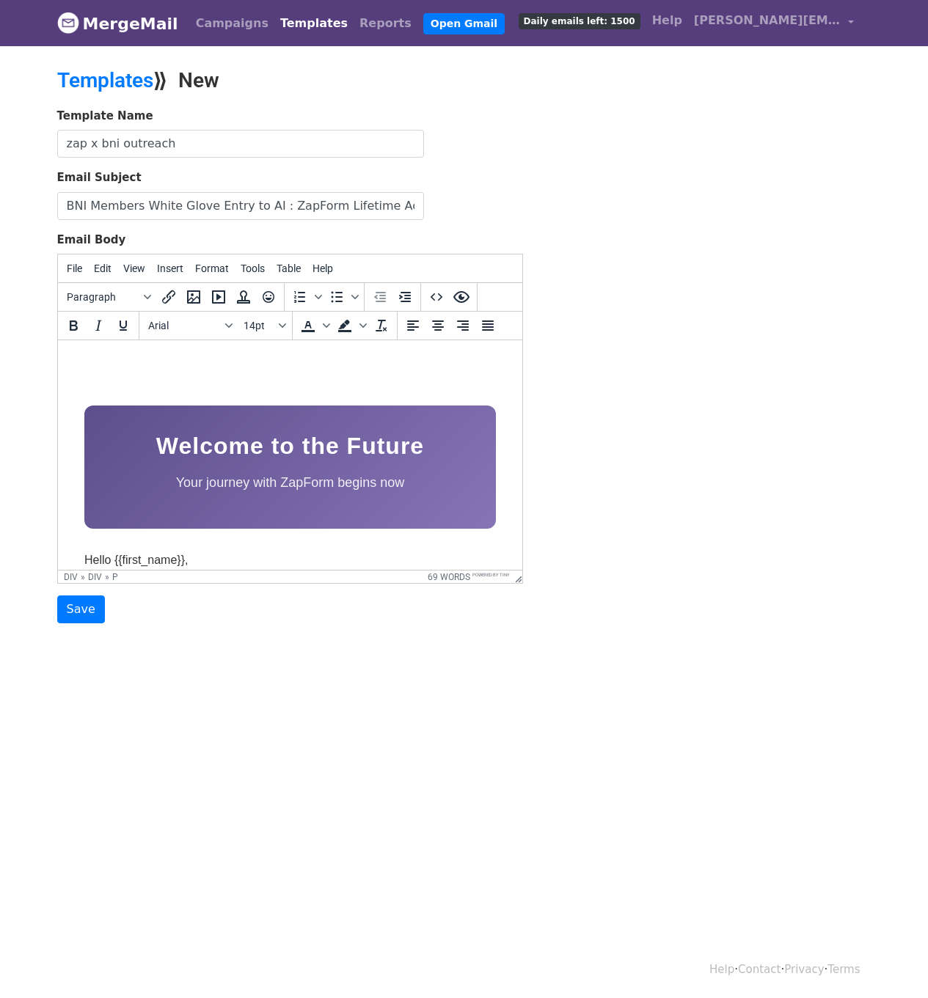
scroll to position [0, 0]
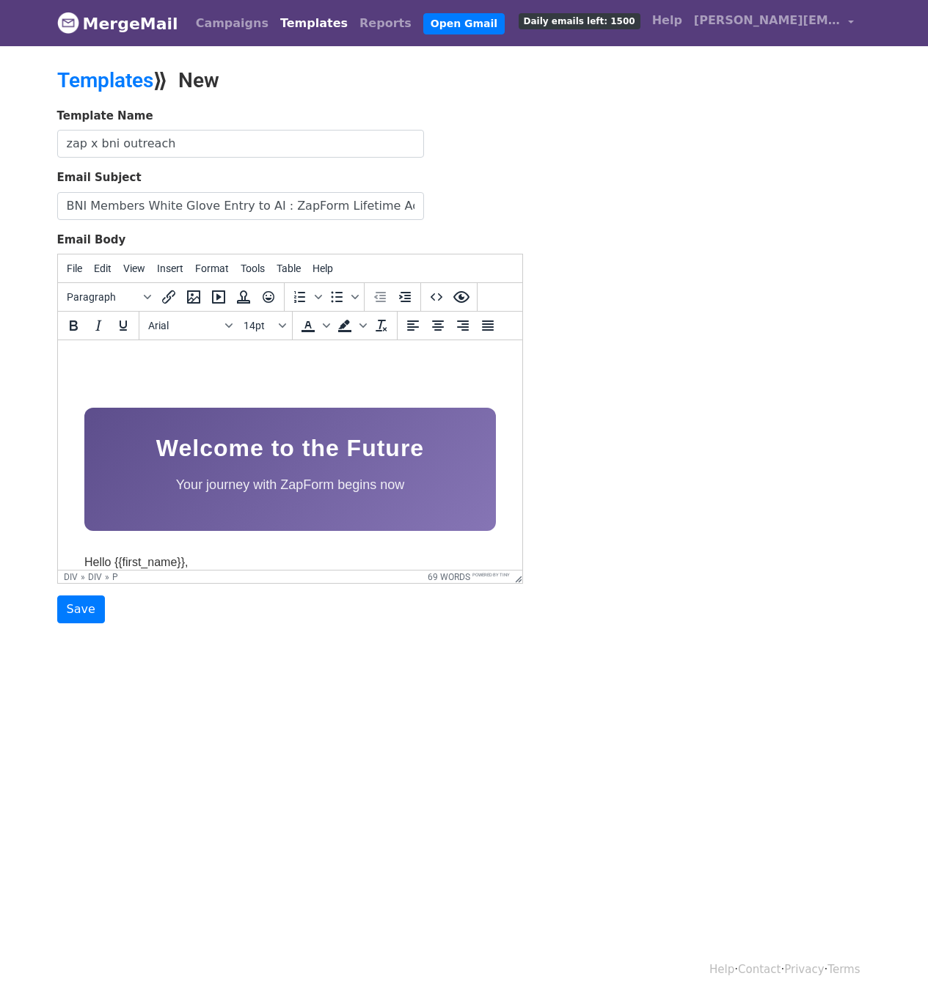
click at [324, 367] on div at bounding box center [289, 376] width 411 height 19
